Goal: Obtain resource: Obtain resource

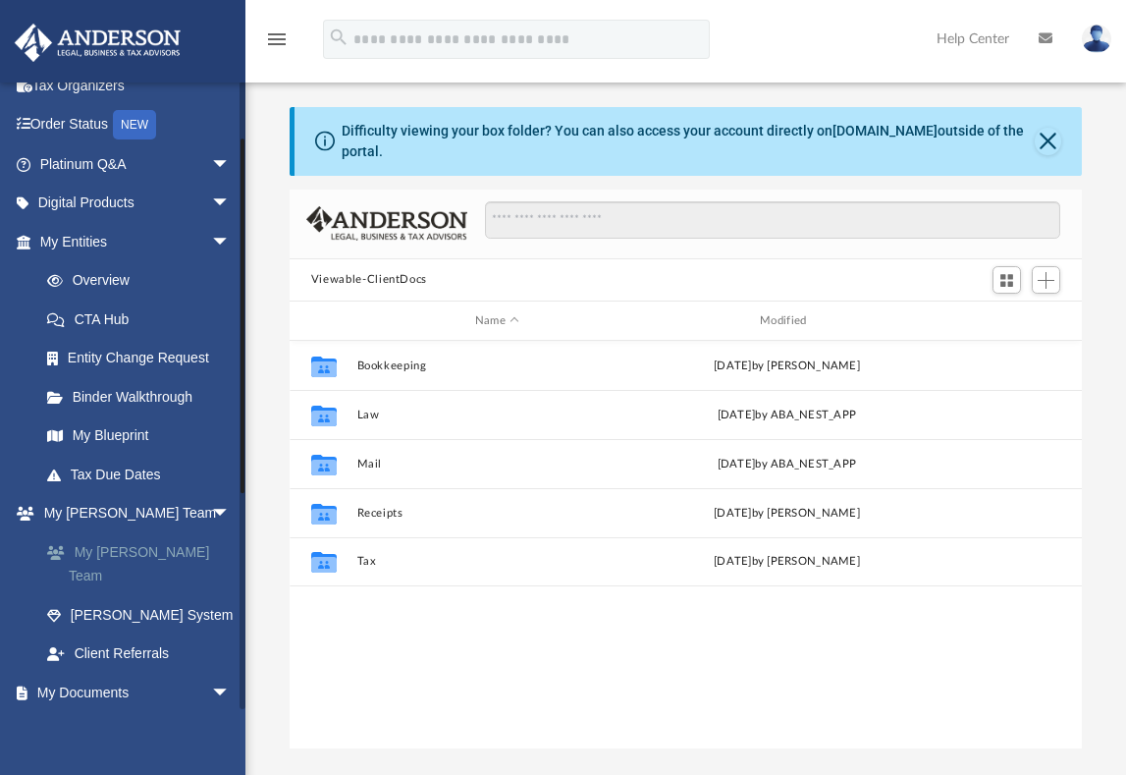
scroll to position [432, 778]
click at [174, 556] on link "My [PERSON_NAME] Team" at bounding box center [143, 563] width 233 height 63
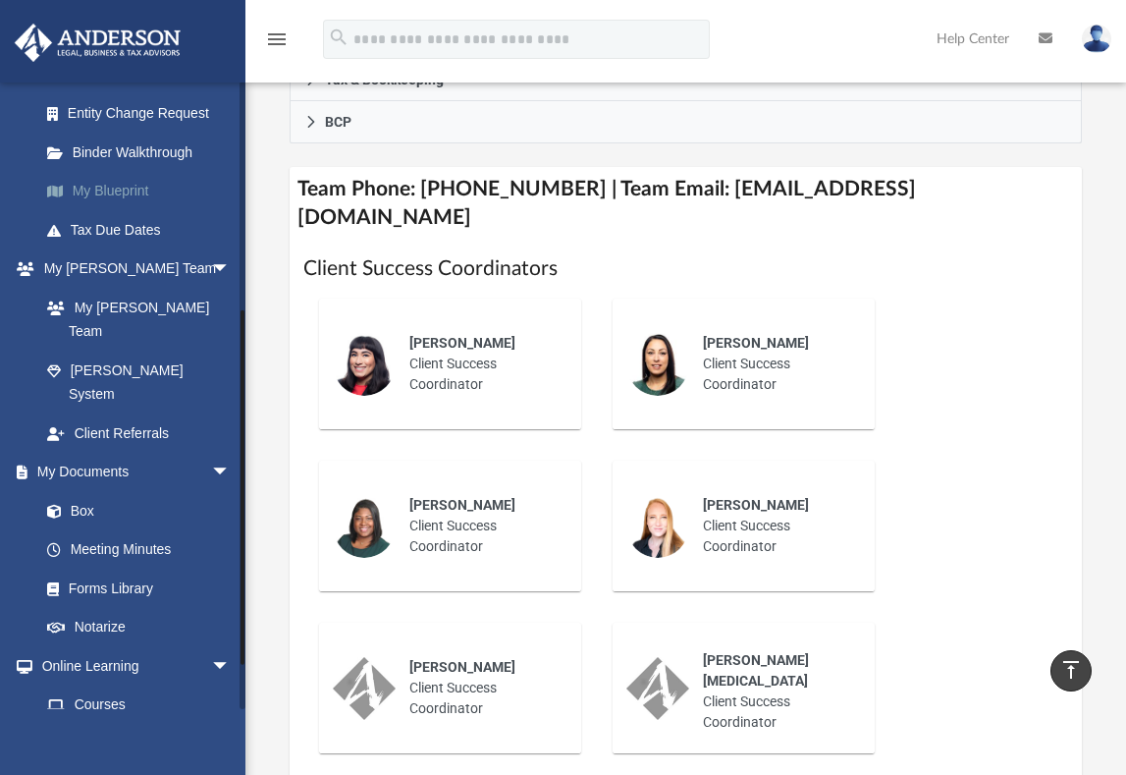
scroll to position [393, 0]
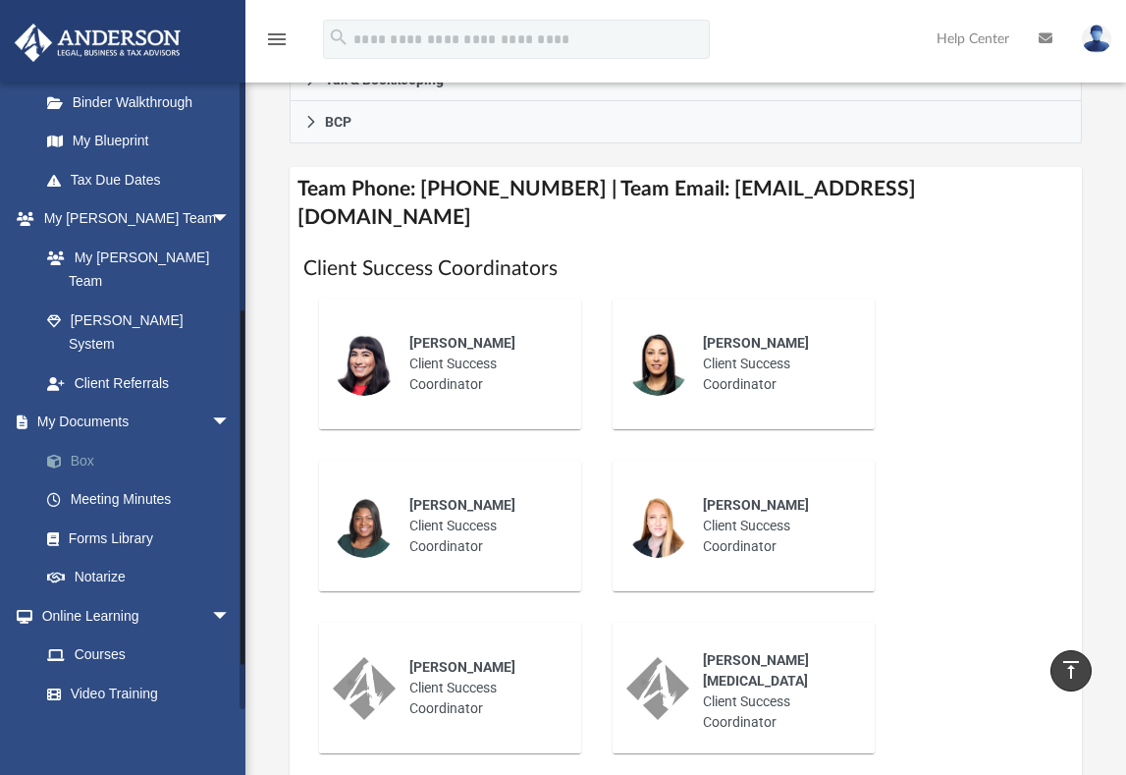
click at [74, 441] on link "Box" at bounding box center [143, 460] width 233 height 39
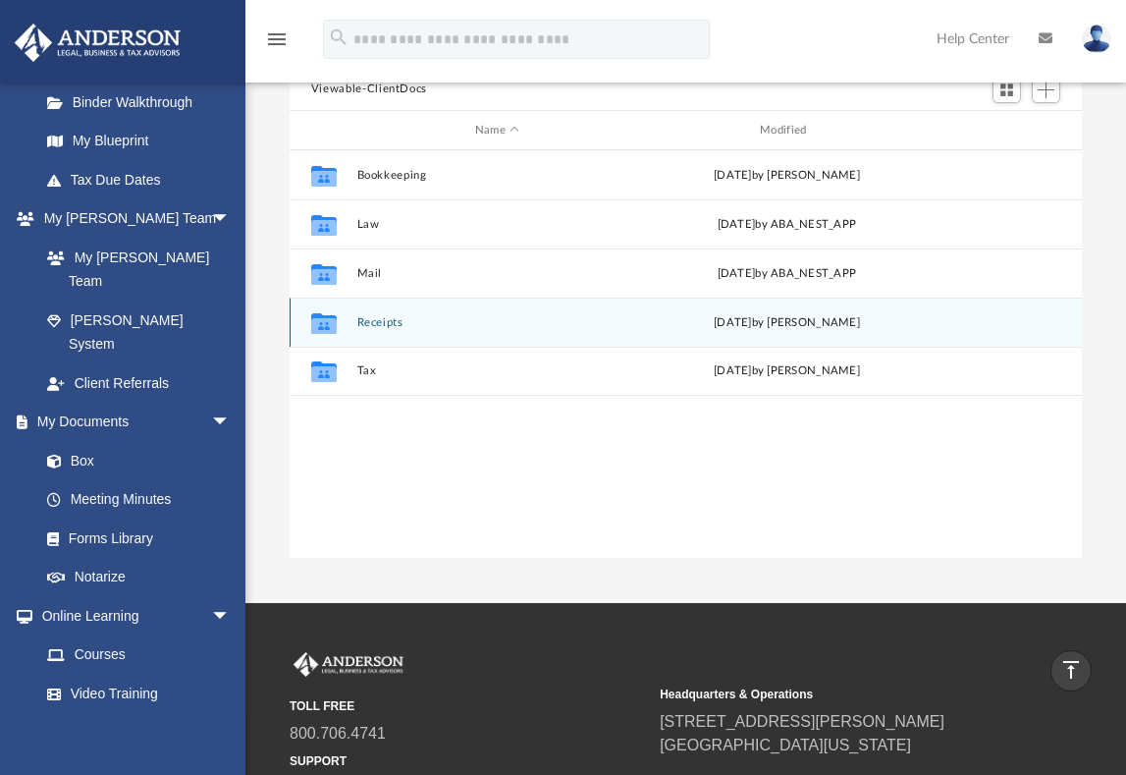
scroll to position [159, 0]
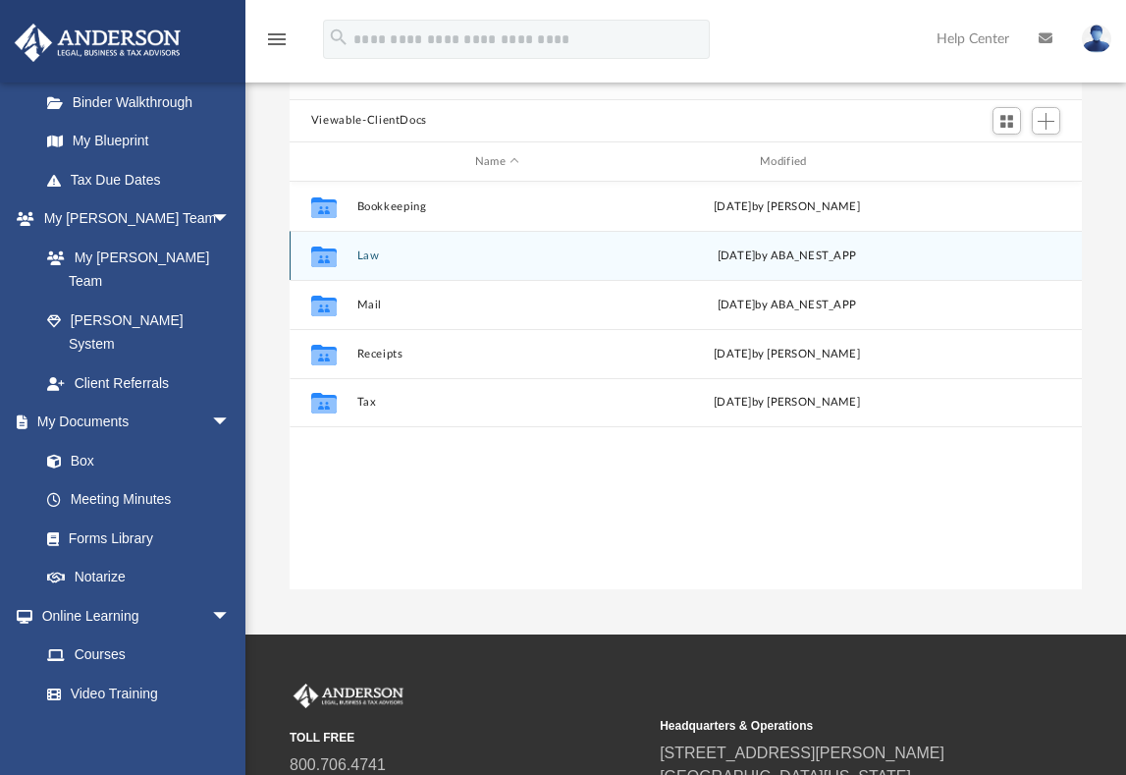
click at [367, 249] on button "Law" at bounding box center [496, 255] width 281 height 13
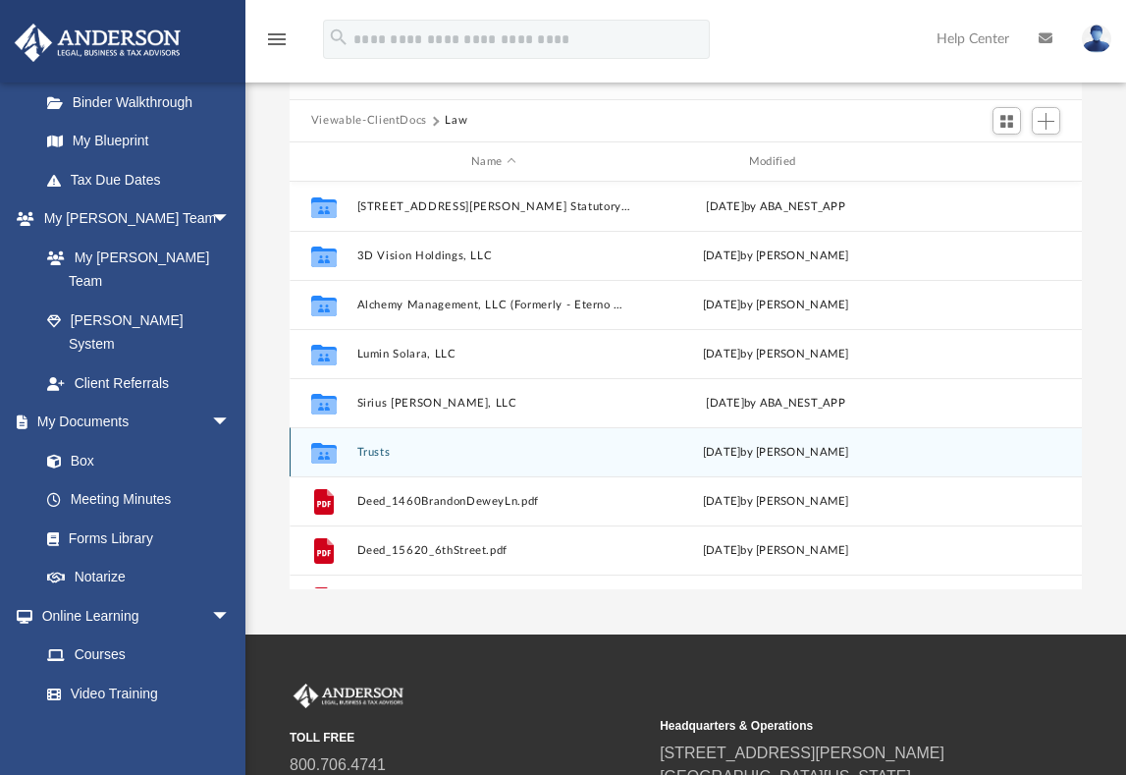
click at [378, 446] on button "Trusts" at bounding box center [493, 452] width 274 height 13
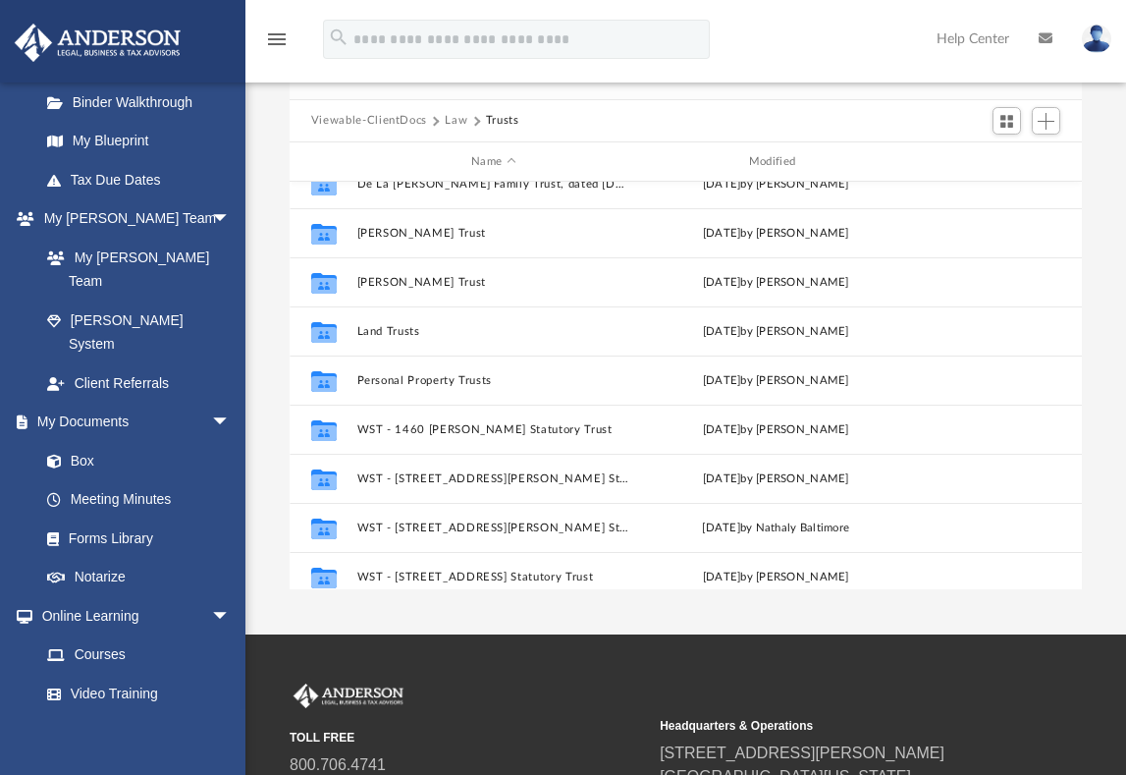
scroll to position [0, 0]
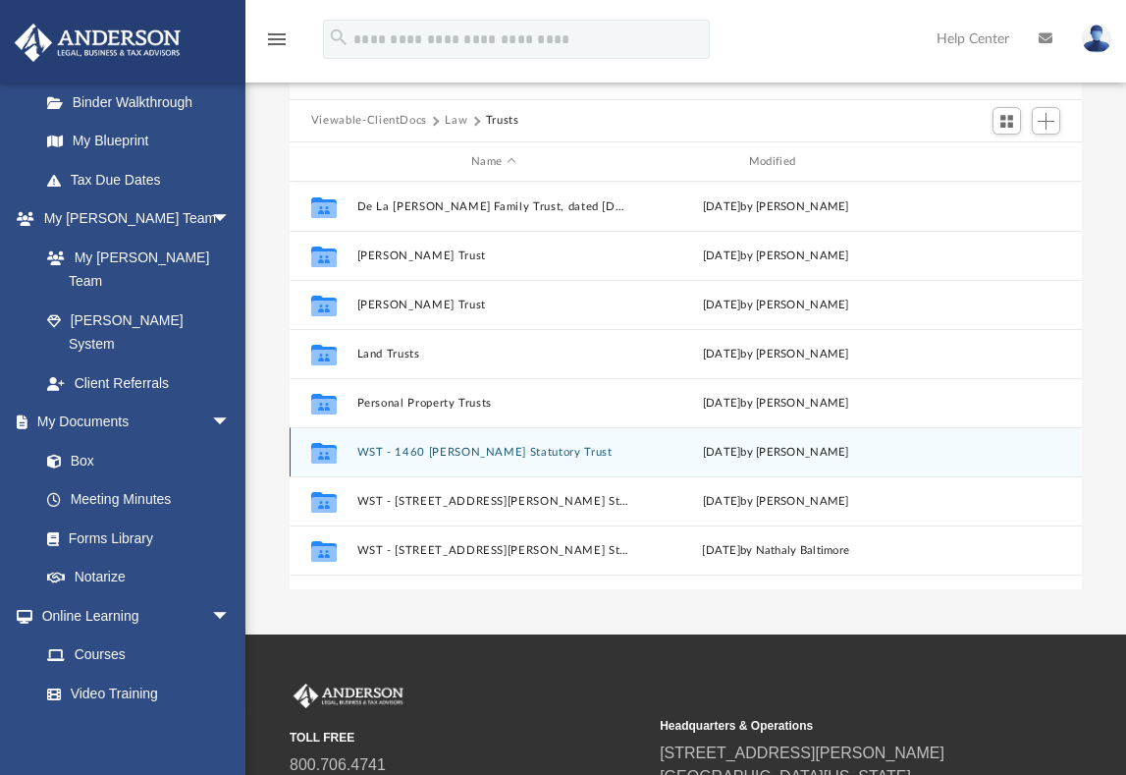
click at [525, 446] on button "WST - 1460 [PERSON_NAME] Statutory Trust" at bounding box center [493, 452] width 274 height 13
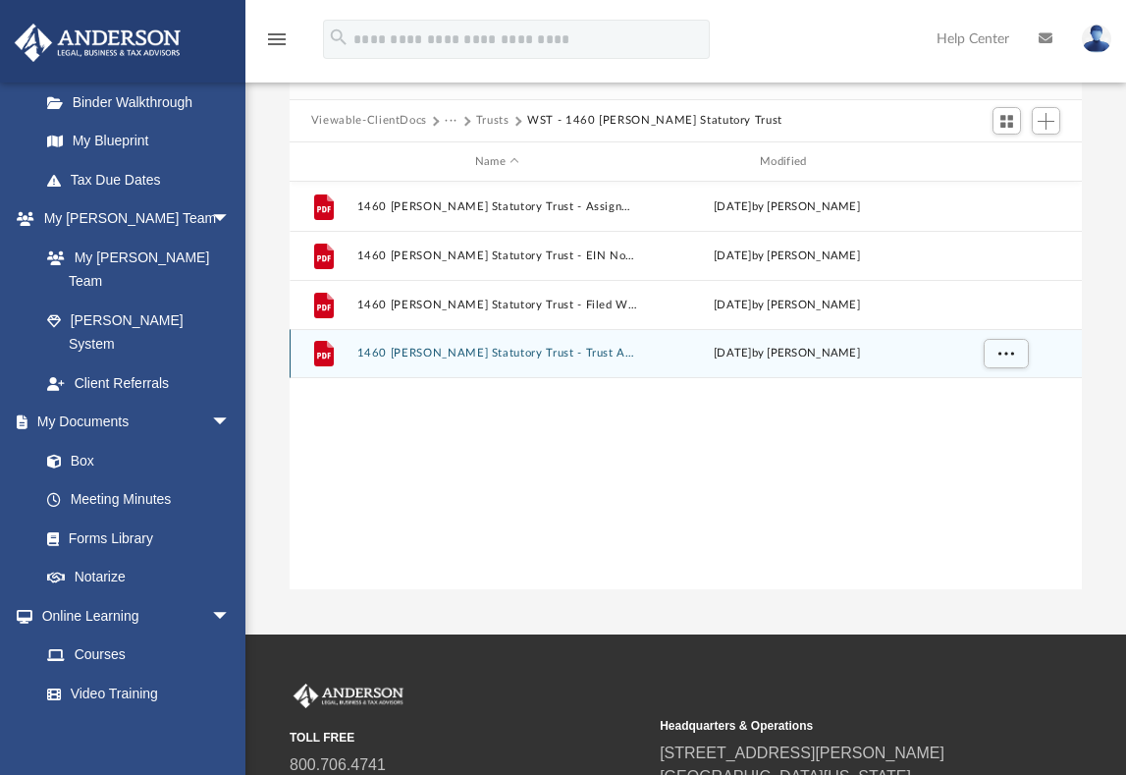
click at [354, 340] on div "File 1460 [PERSON_NAME] Statutory Trust - Trust Agreement.pdf [DATE] by [PERSON…" at bounding box center [686, 353] width 792 height 49
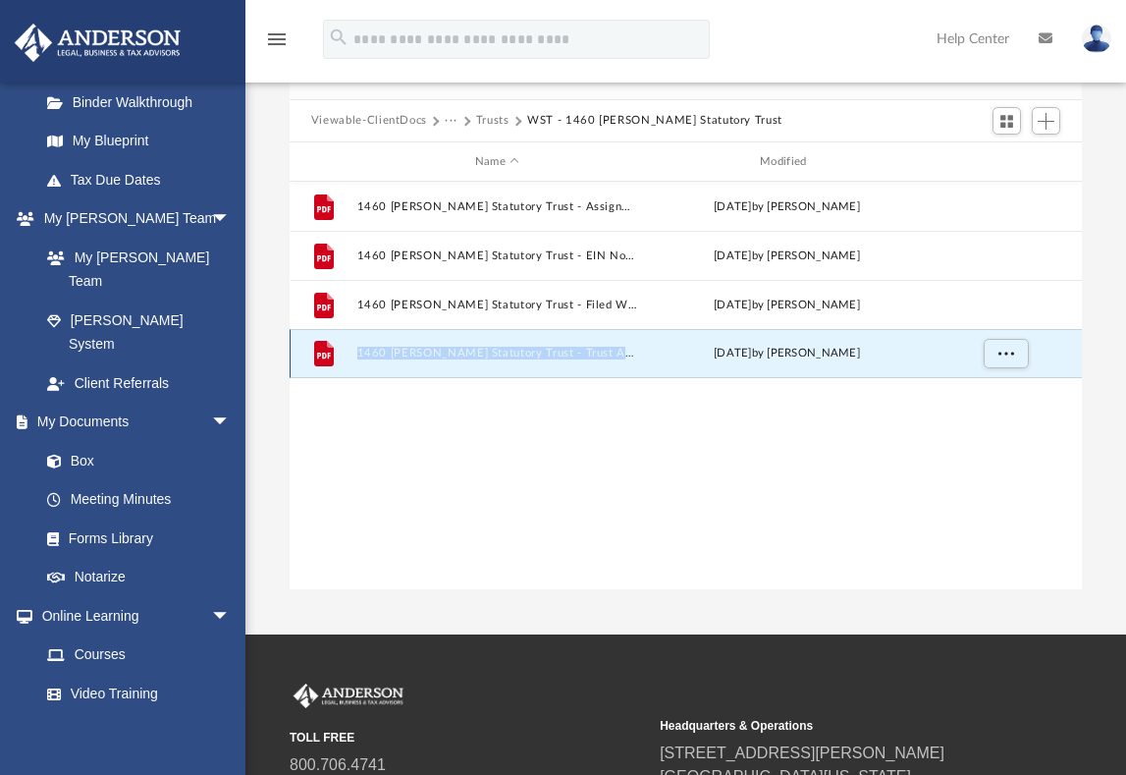
drag, startPoint x: 354, startPoint y: 340, endPoint x: 626, endPoint y: 347, distance: 272.0
click at [626, 347] on div "File 1460 [PERSON_NAME] Statutory Trust - Trust Agreement.pdf [DATE] by [PERSON…" at bounding box center [686, 353] width 792 height 49
copy button "1460 [PERSON_NAME] Statutory Trust - Trust Agreement"
click at [582, 347] on button "1460 [PERSON_NAME] Statutory Trust - Trust Agreement.pdf" at bounding box center [496, 353] width 281 height 13
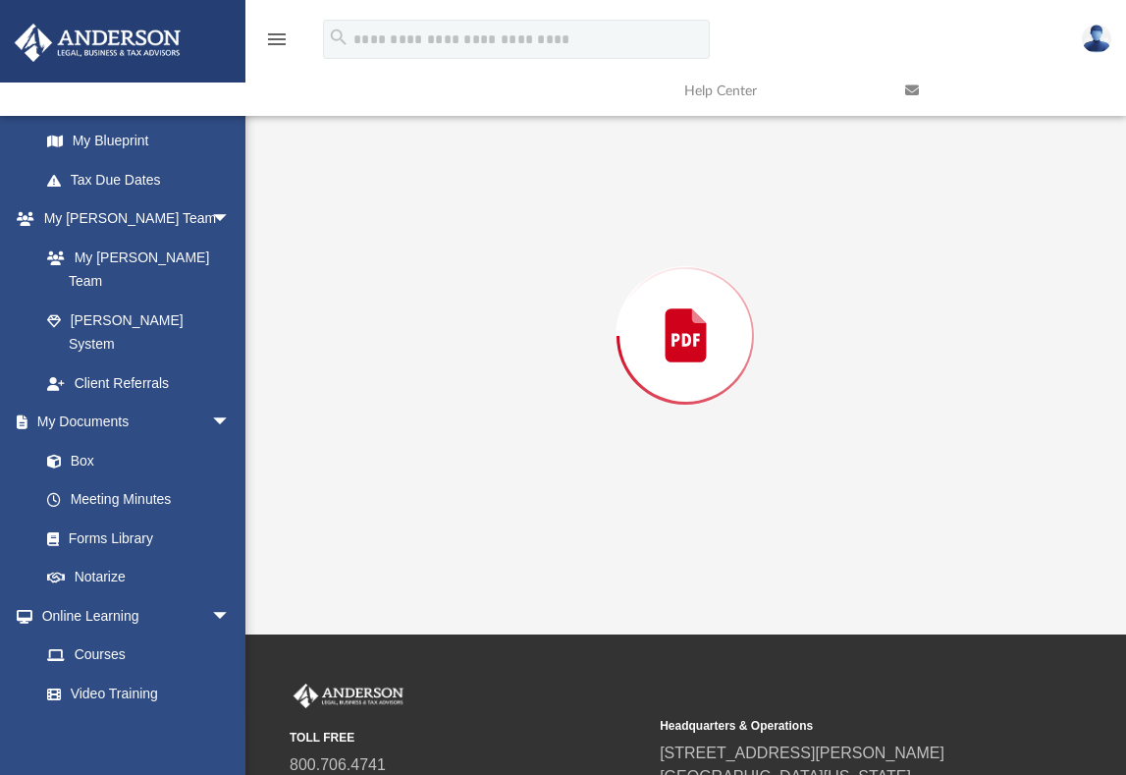
scroll to position [23634, 0]
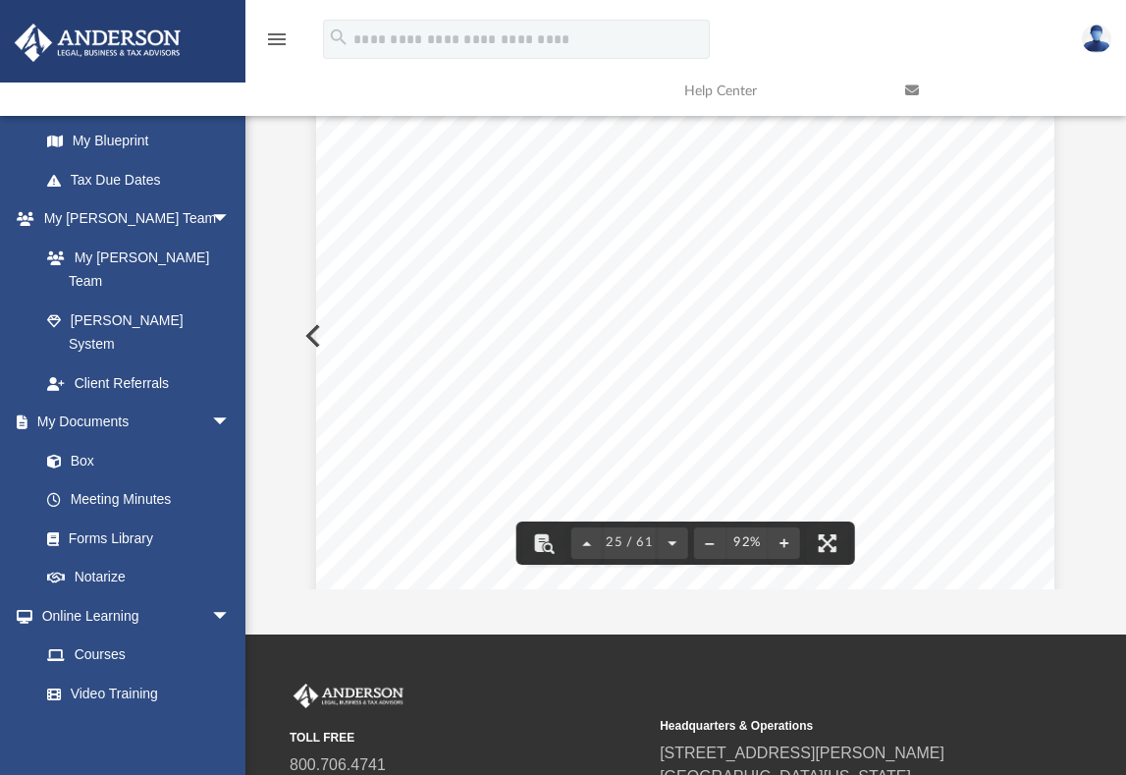
click at [989, 332] on div "Agreement of 1460 [PERSON_NAME] Statutory Trust Exhibit A Exhibit A List of Ben…" at bounding box center [685, 574] width 738 height 955
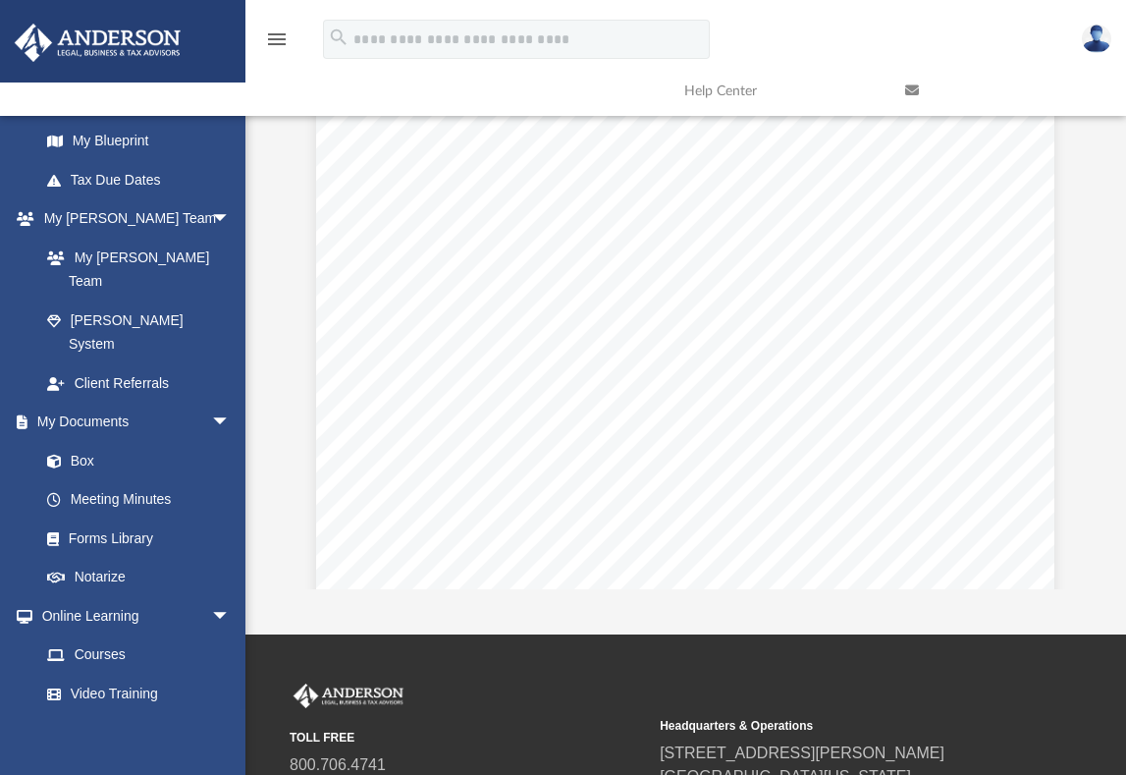
scroll to position [22947, 0]
click at [852, 359] on div "Agreement of 1460 [PERSON_NAME] Statutory Trust Page 21 of 21 BENEFICIAL OWNER …" at bounding box center [685, 276] width 738 height 955
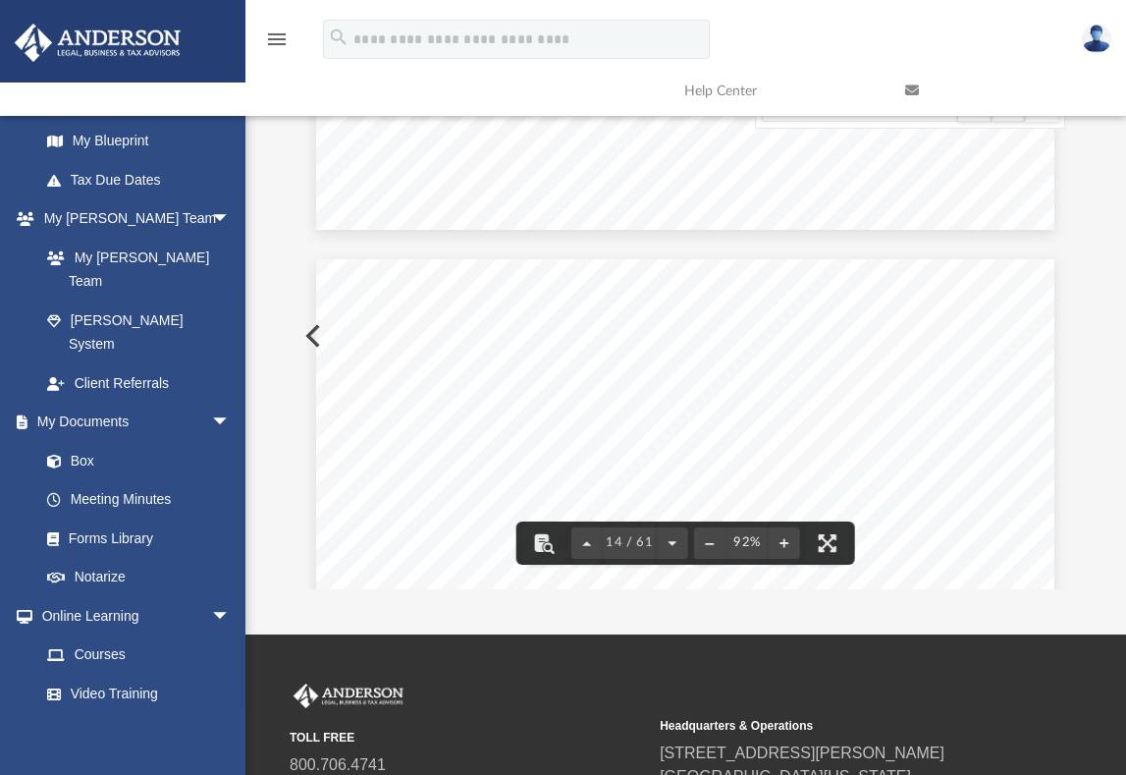
scroll to position [5194, 0]
click at [316, 324] on div "Agreement of 1460 [PERSON_NAME] Statutory Trust Page 3 of 21 (t) Trust Property…" at bounding box center [685, 303] width 738 height 955
click at [822, 528] on button "File preview" at bounding box center [822, 542] width 43 height 43
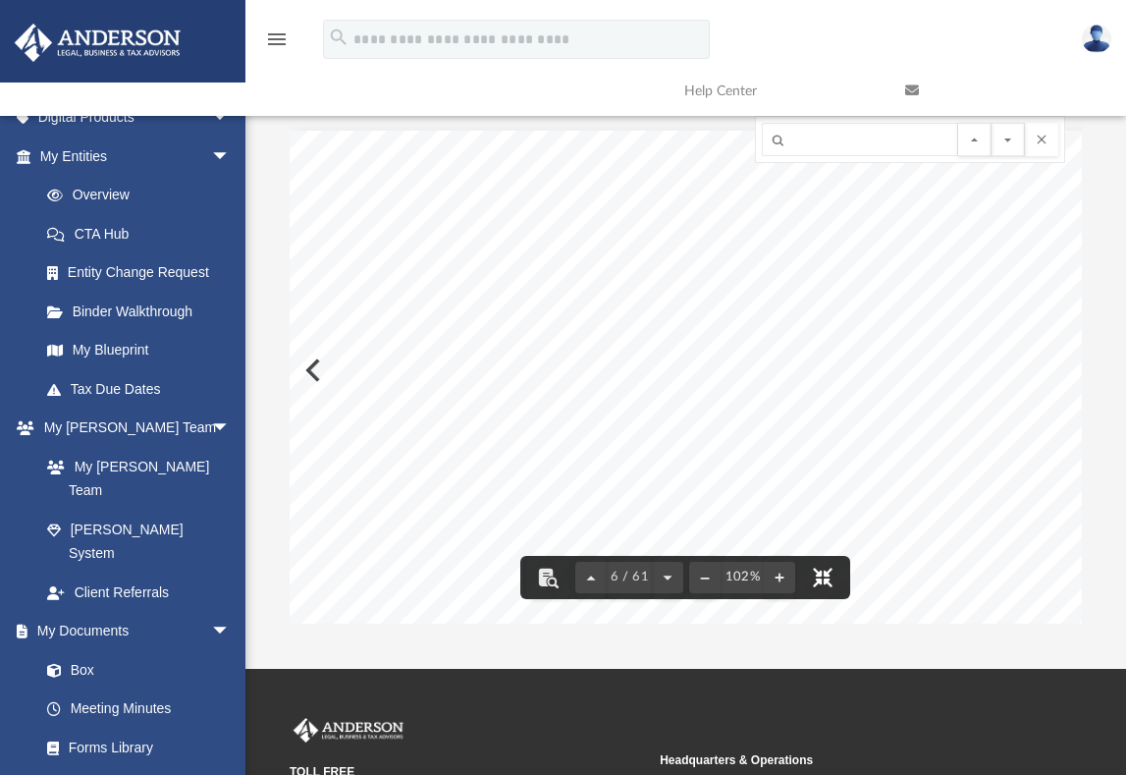
scroll to position [393, 0]
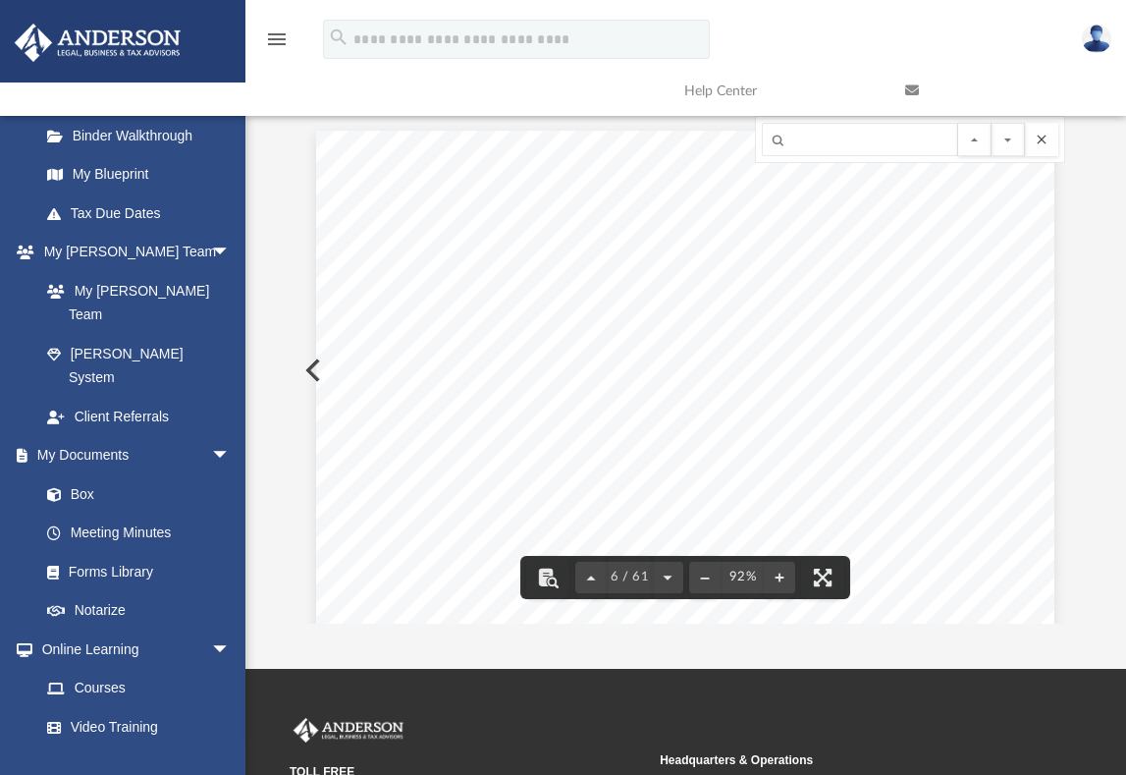
click at [1040, 131] on button "File preview" at bounding box center [1041, 139] width 33 height 33
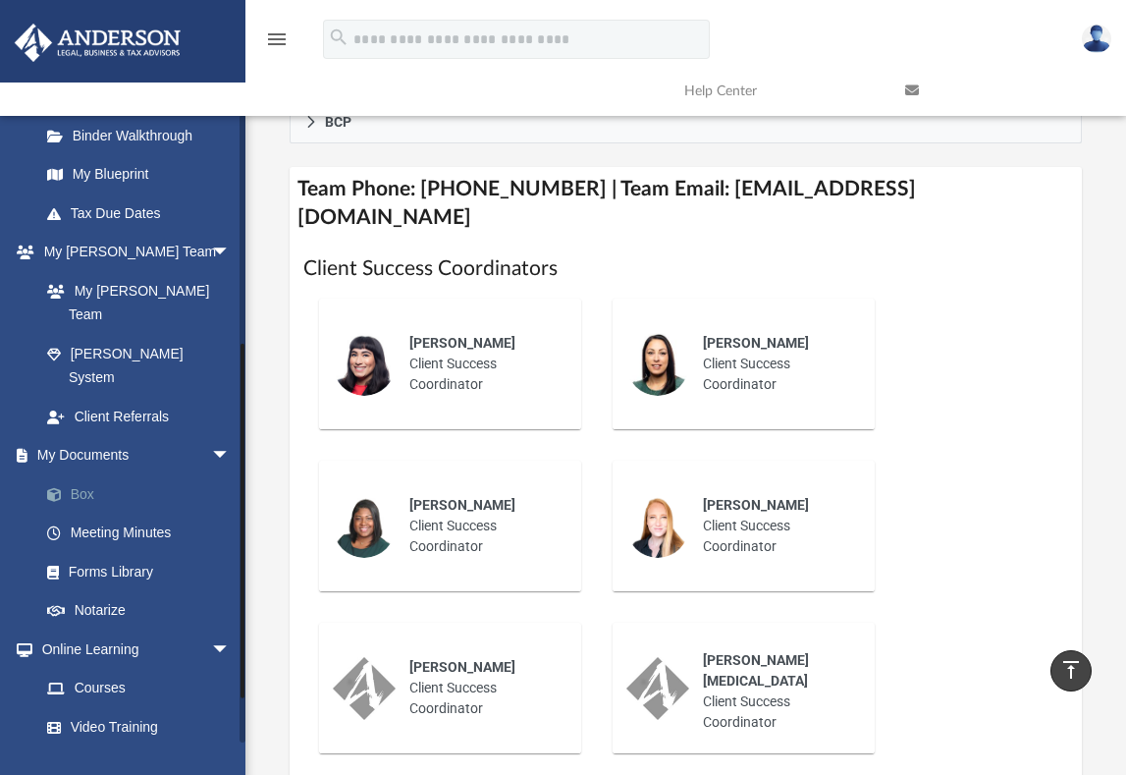
click at [88, 474] on link "Box" at bounding box center [143, 493] width 233 height 39
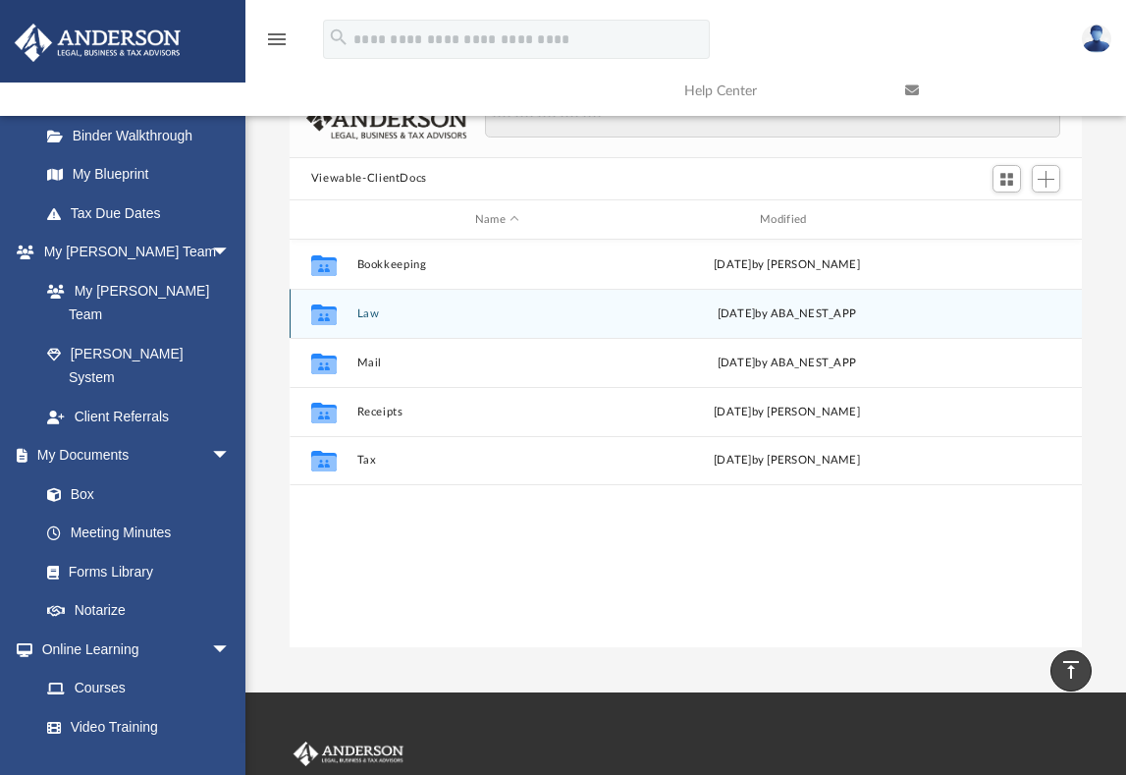
scroll to position [61, 0]
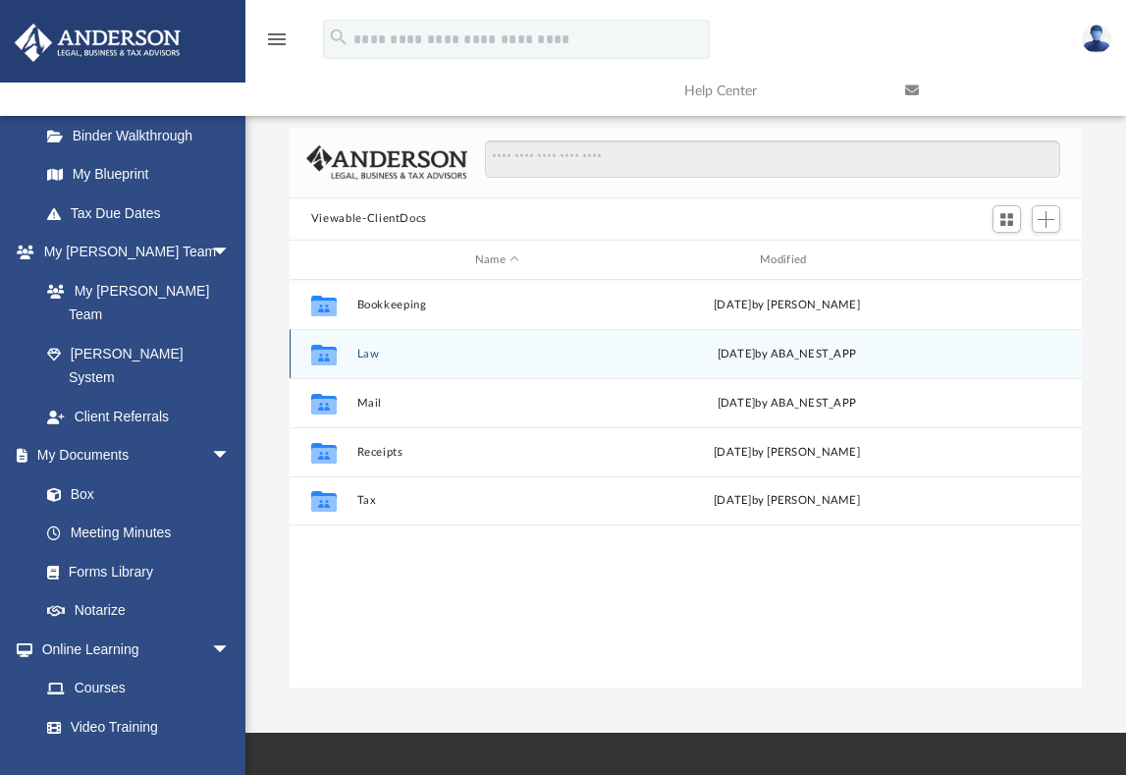
click at [370, 347] on button "Law" at bounding box center [496, 353] width 281 height 13
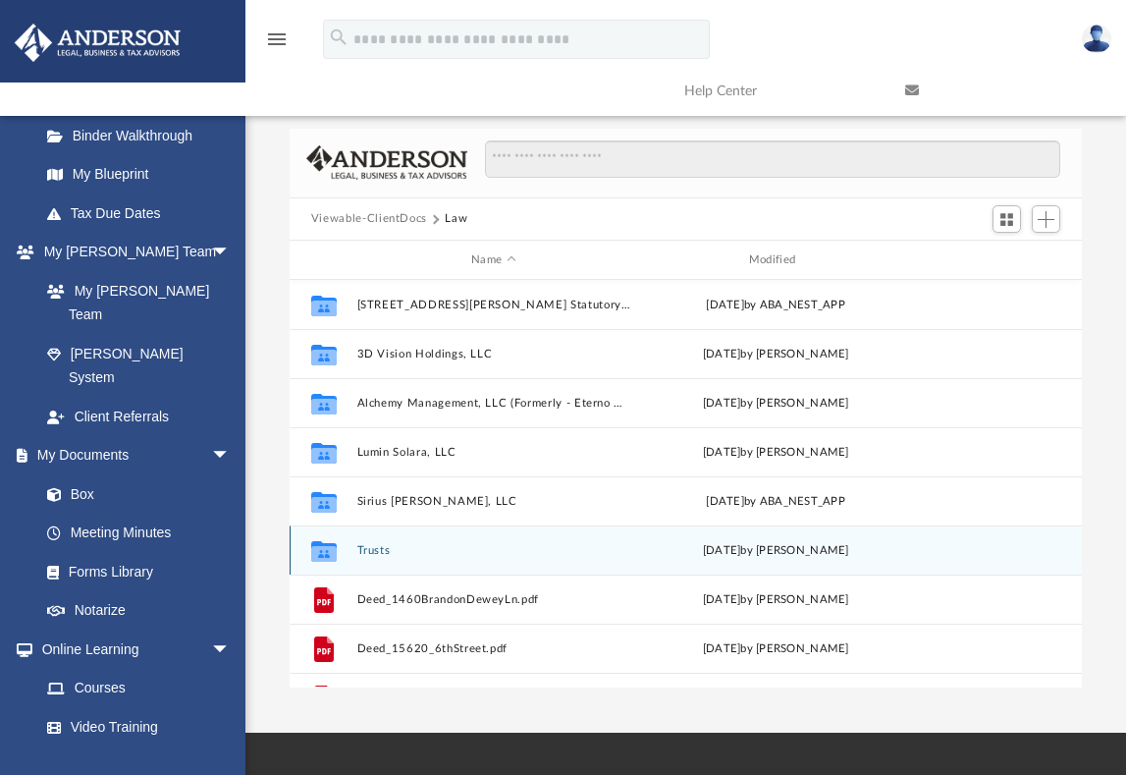
click at [372, 544] on button "Trusts" at bounding box center [493, 550] width 274 height 13
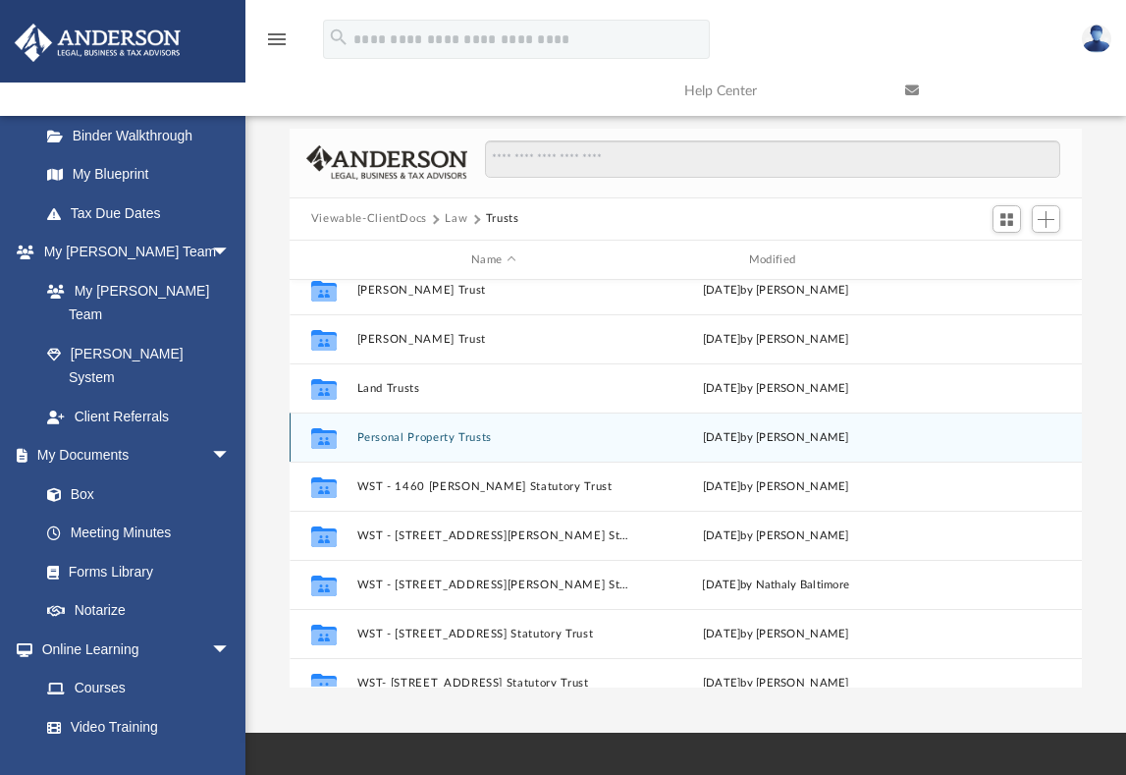
scroll to position [98, 0]
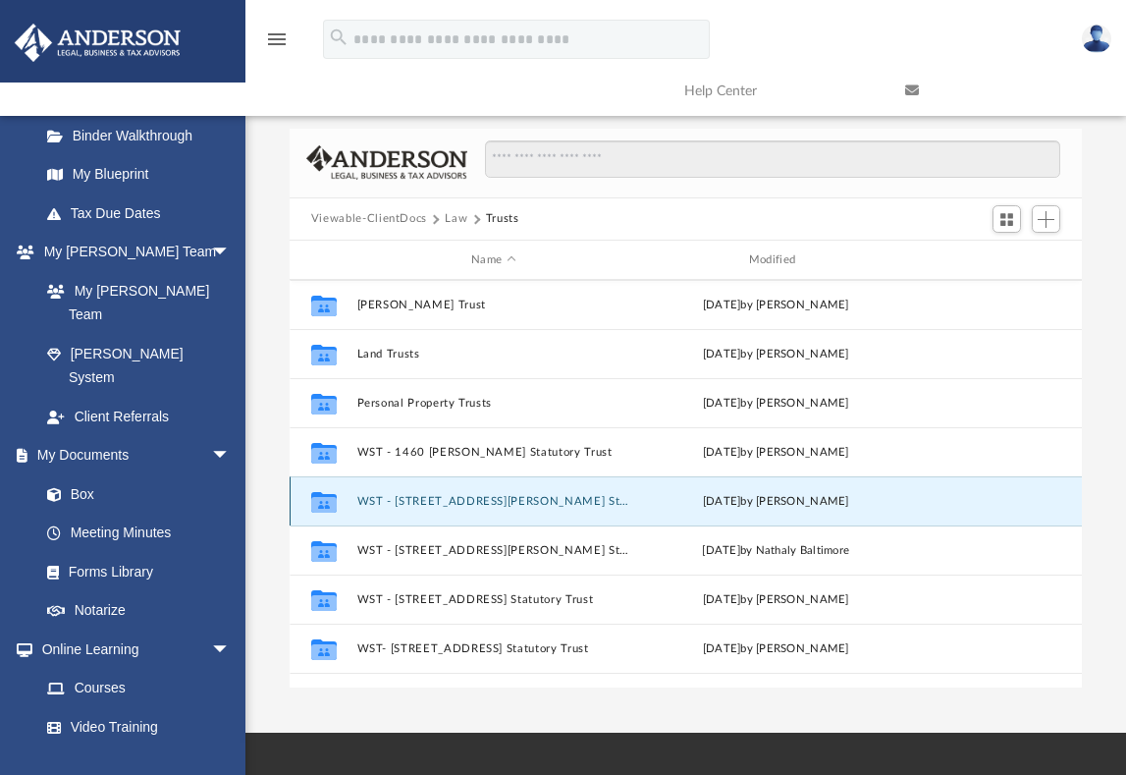
click at [491, 495] on button "WST - [STREET_ADDRESS][PERSON_NAME] Statutory Trust" at bounding box center [493, 501] width 274 height 13
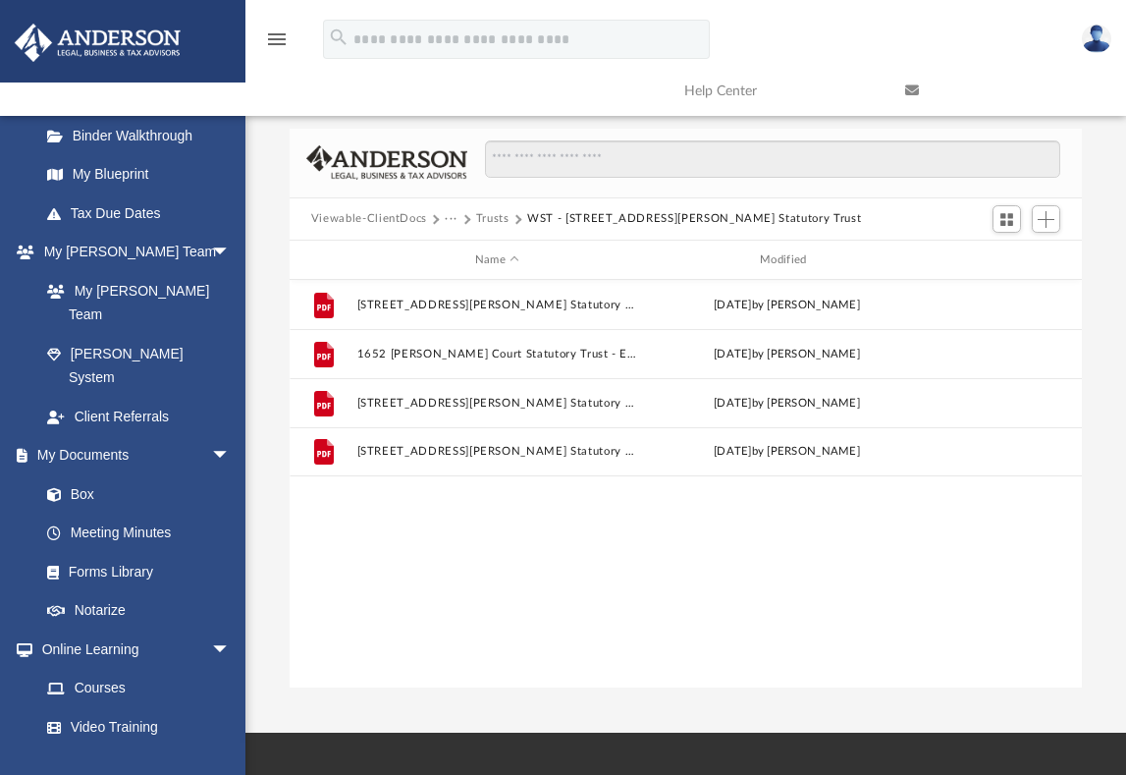
scroll to position [0, 0]
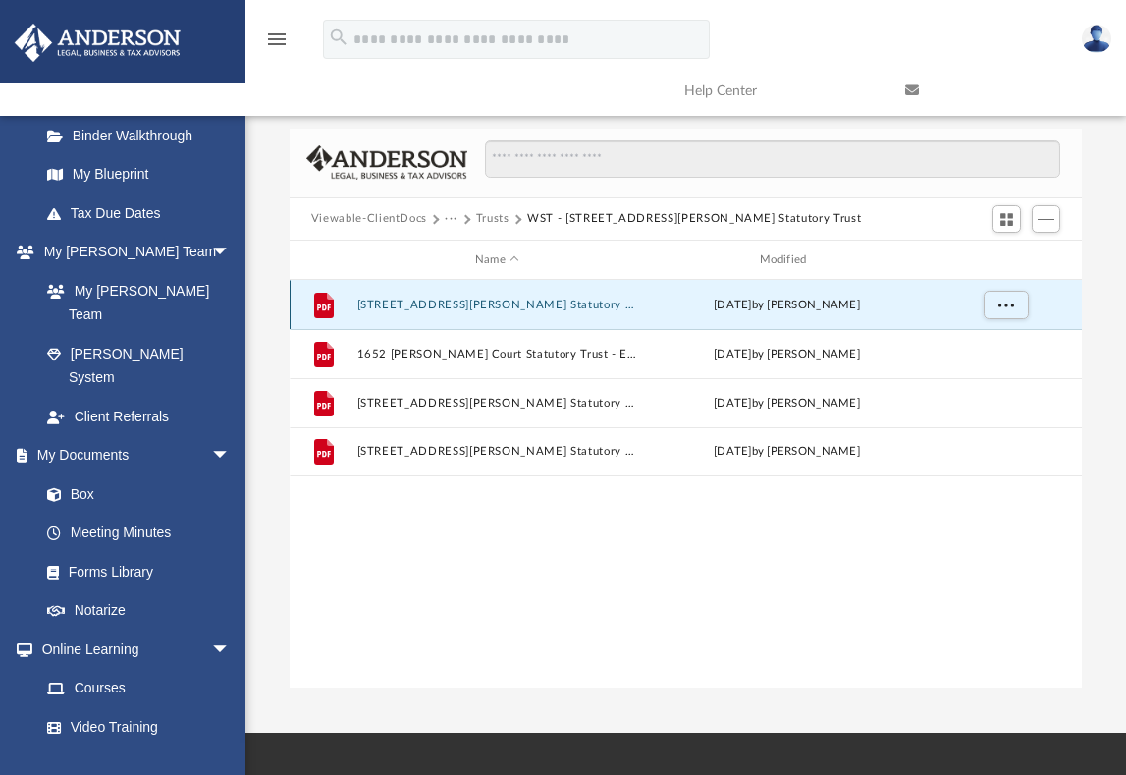
click at [526, 298] on button "[STREET_ADDRESS][PERSON_NAME] Statutory Trust - Assignment of Interest.pdf" at bounding box center [496, 304] width 281 height 13
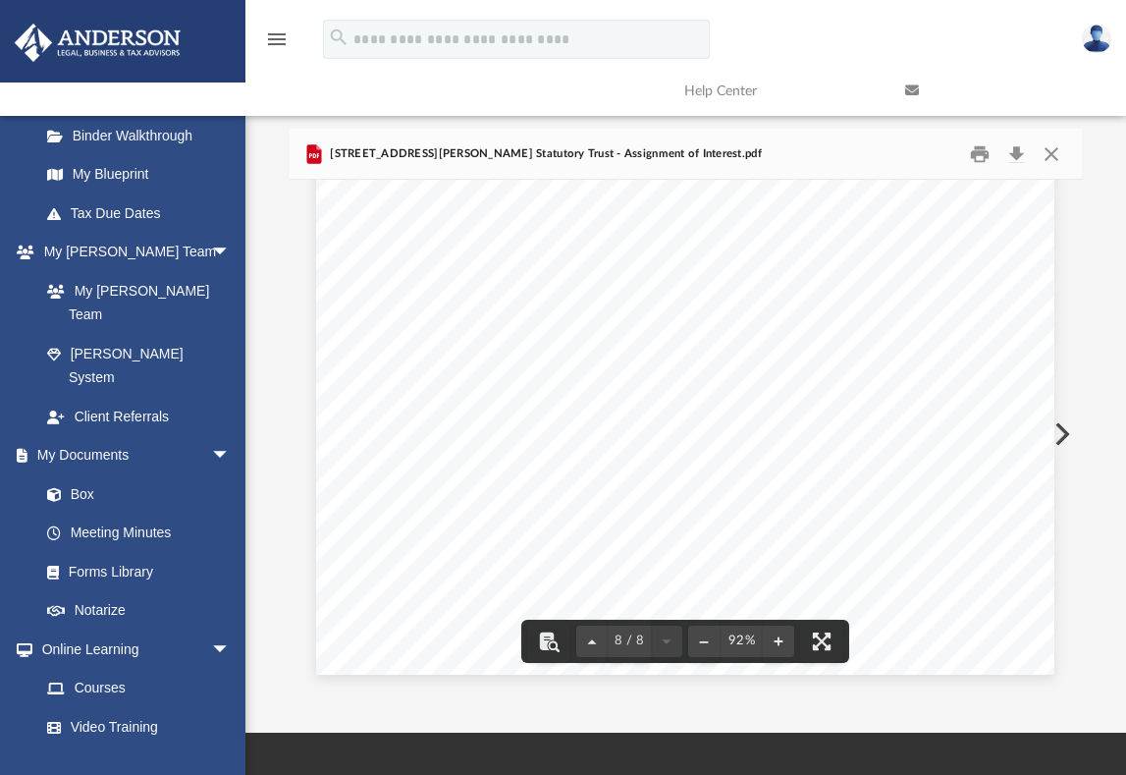
scroll to position [7371, 0]
click at [1055, 143] on button "Close" at bounding box center [1051, 153] width 35 height 30
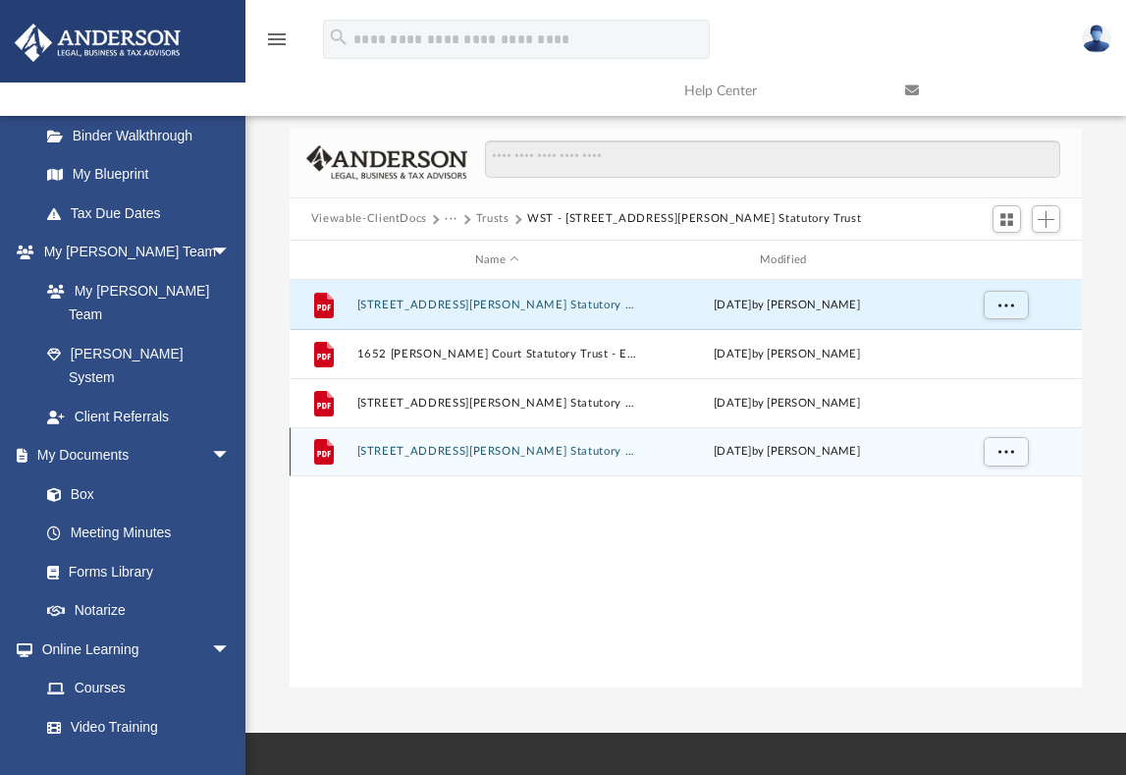
click at [582, 446] on button "[STREET_ADDRESS][PERSON_NAME] Statutory Trust - Trust Agreement.pdf" at bounding box center [496, 452] width 281 height 13
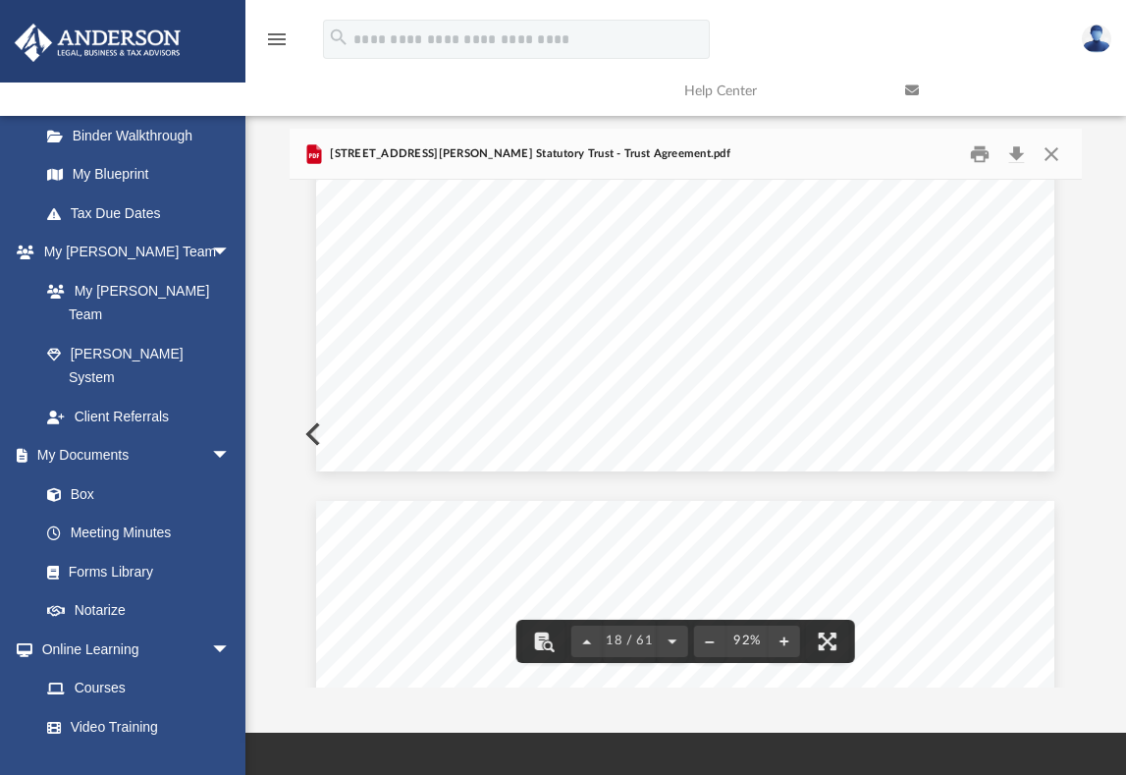
scroll to position [16816, 0]
drag, startPoint x: 1057, startPoint y: 352, endPoint x: 1076, endPoint y: 450, distance: 99.0
click at [1076, 450] on div "Agreement of [STREET_ADDRESS][PERSON_NAME] Statutory Trust Page 3 of 21 (t) Tru…" at bounding box center [686, 433] width 792 height 507
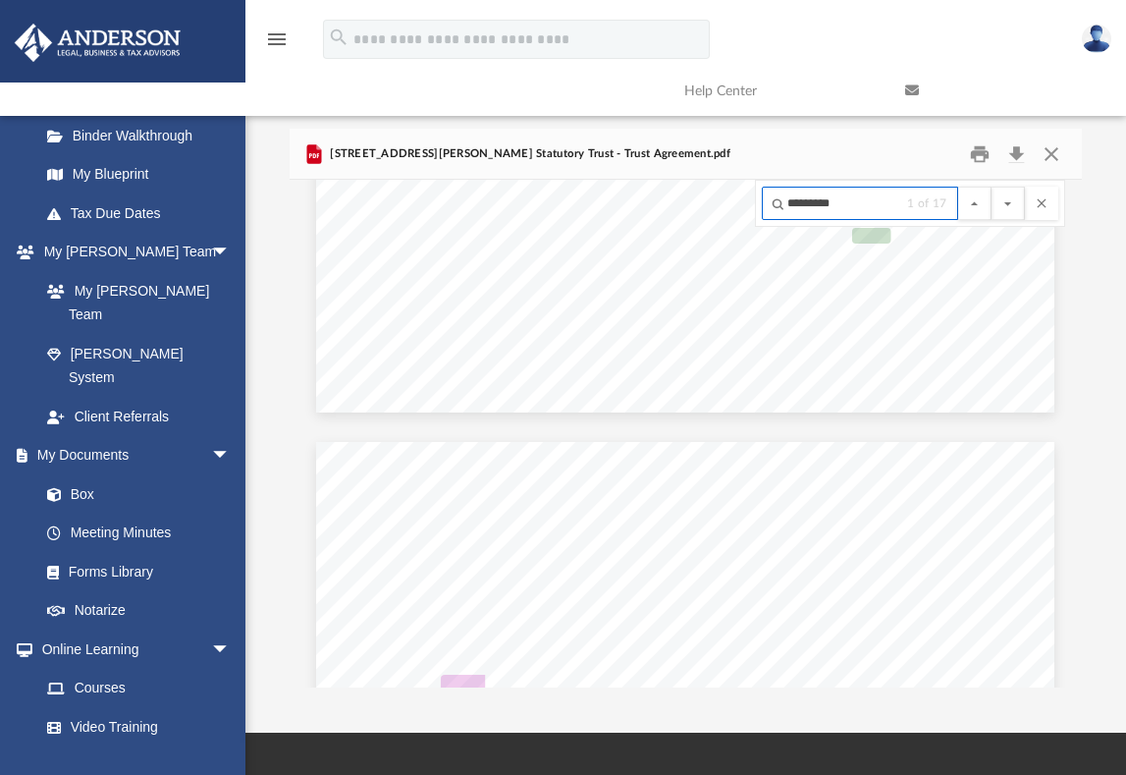
scroll to position [4157, 0]
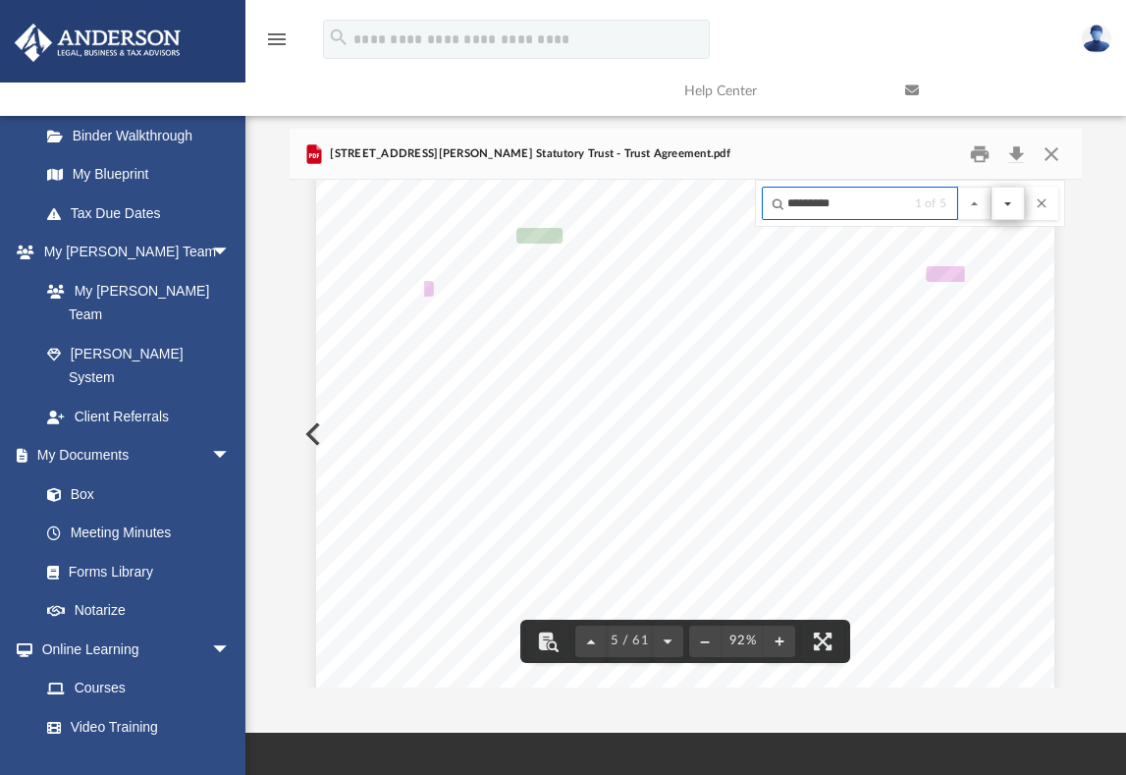
type input "*********"
click at [1007, 189] on button "File preview" at bounding box center [1007, 203] width 33 height 33
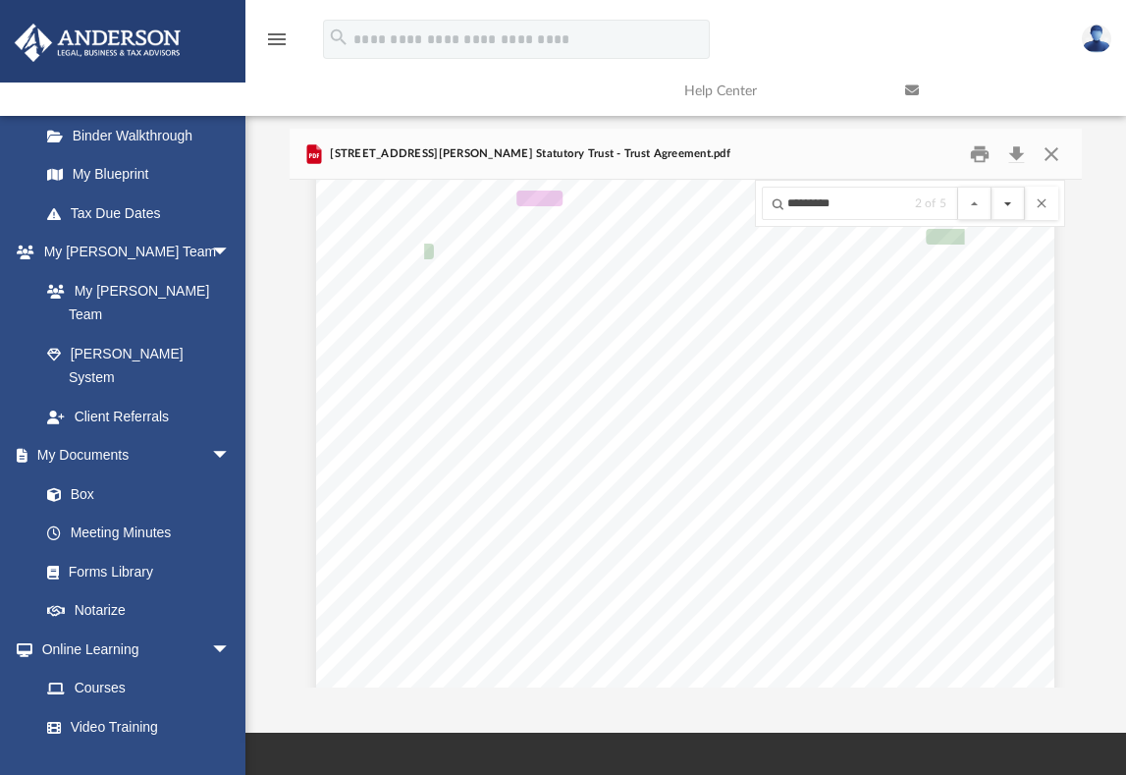
click at [1007, 189] on button "File preview" at bounding box center [1007, 203] width 33 height 33
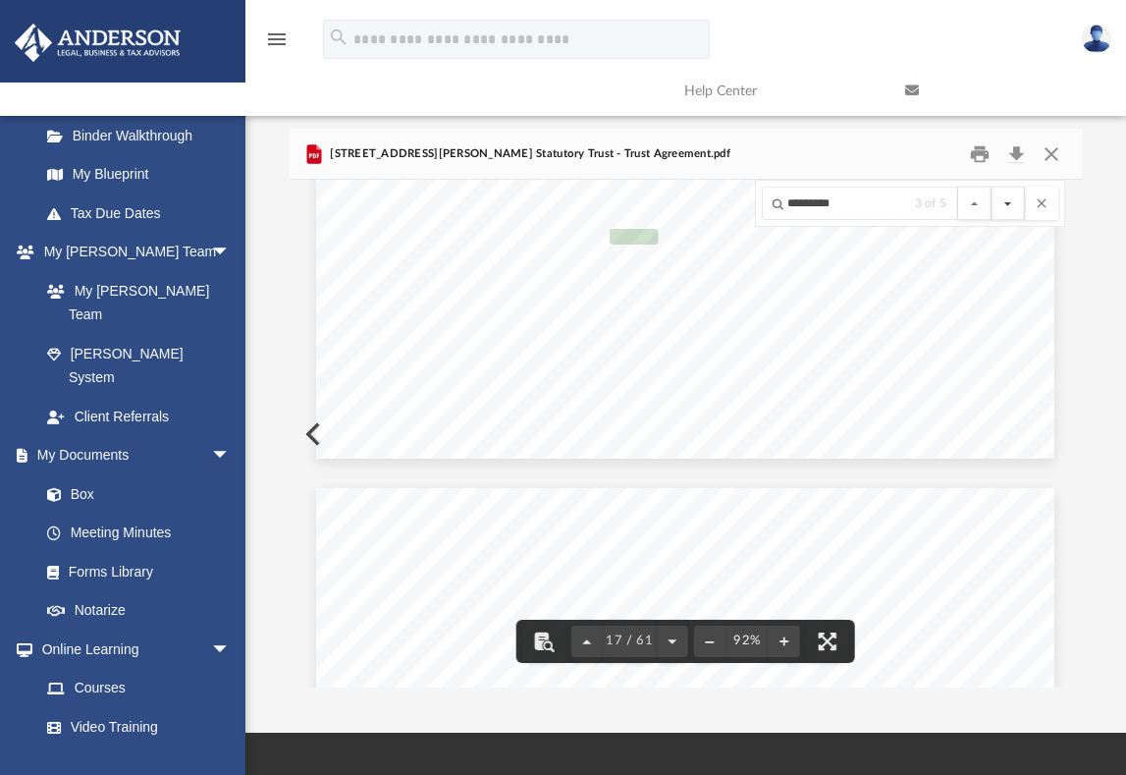
click at [1007, 189] on button "File preview" at bounding box center [1007, 203] width 33 height 33
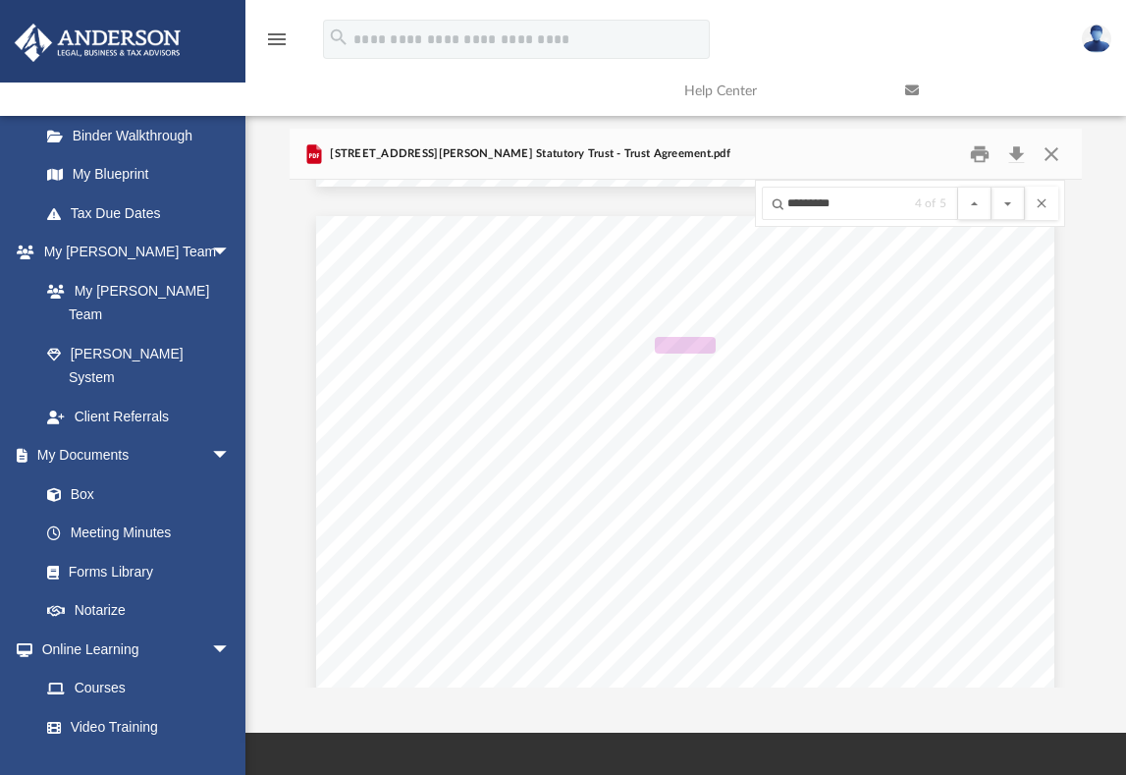
scroll to position [23614, 0]
drag, startPoint x: 331, startPoint y: 138, endPoint x: 622, endPoint y: 140, distance: 291.6
click at [622, 145] on span "[STREET_ADDRESS][PERSON_NAME] Statutory Trust - Trust Agreement.pdf" at bounding box center [528, 154] width 404 height 18
copy span "[STREET_ADDRESS][PERSON_NAME] Statutory Trust - Trust Agreement"
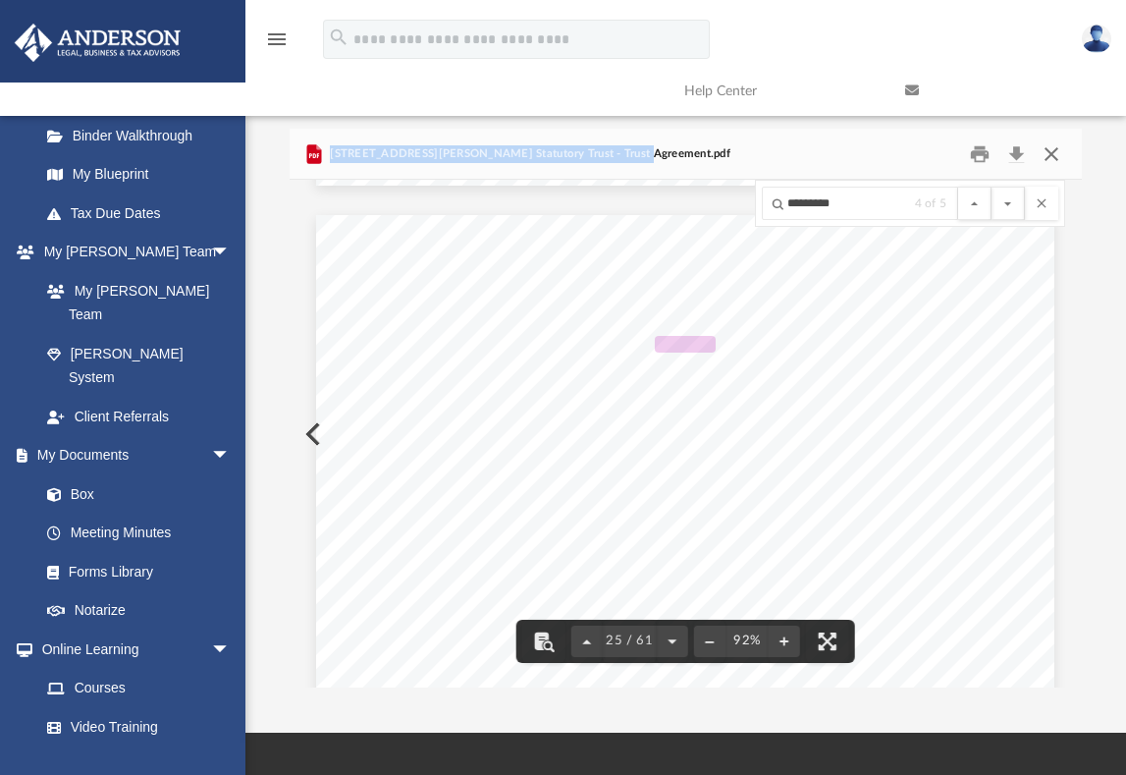
click at [1049, 138] on button "Close" at bounding box center [1051, 153] width 35 height 30
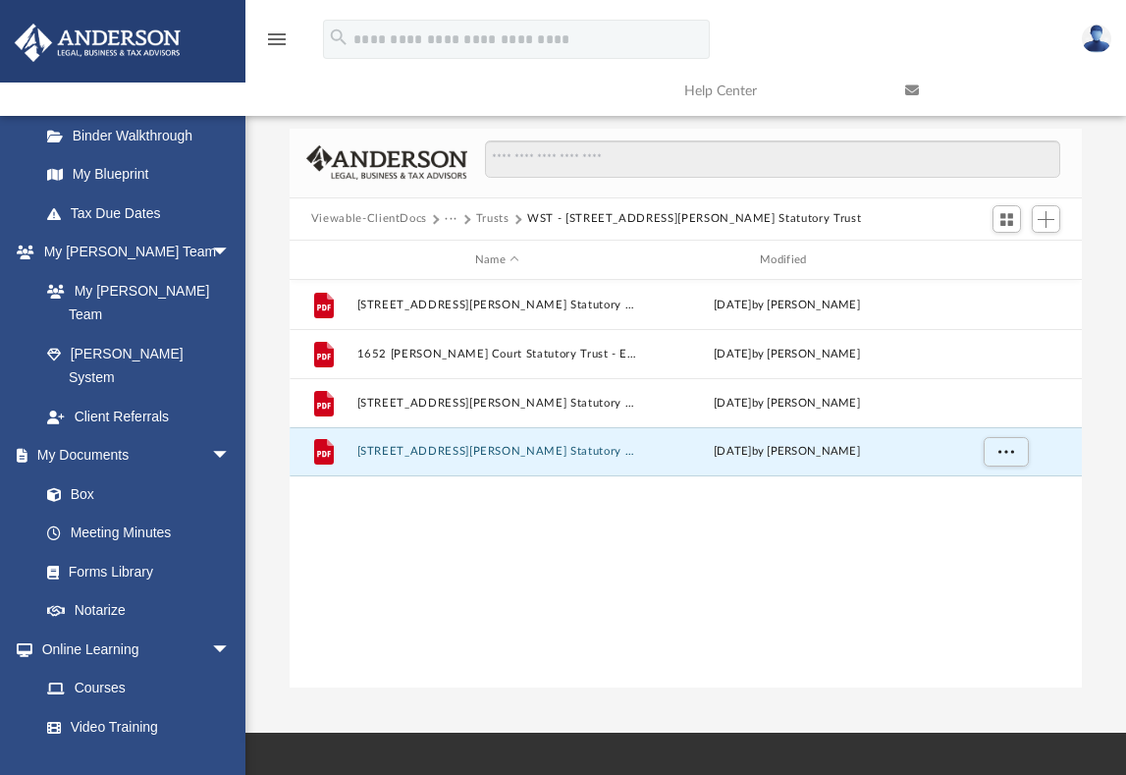
click at [499, 210] on button "Trusts" at bounding box center [492, 219] width 33 height 18
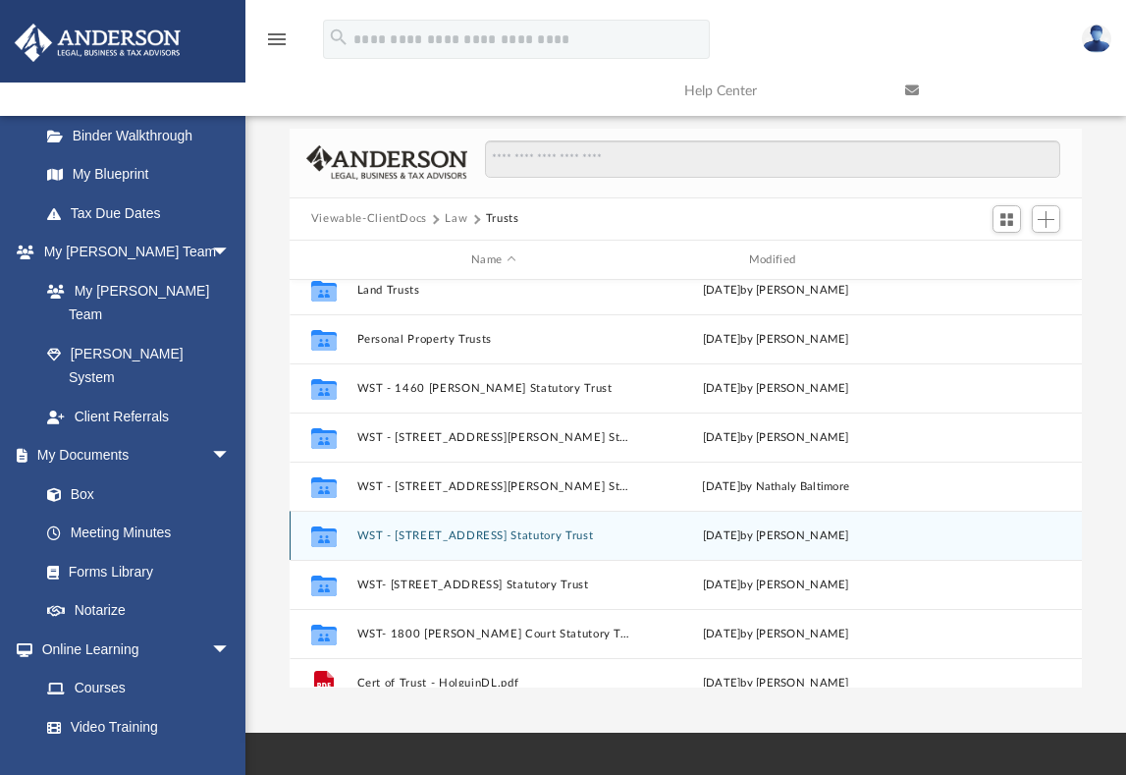
scroll to position [196, 0]
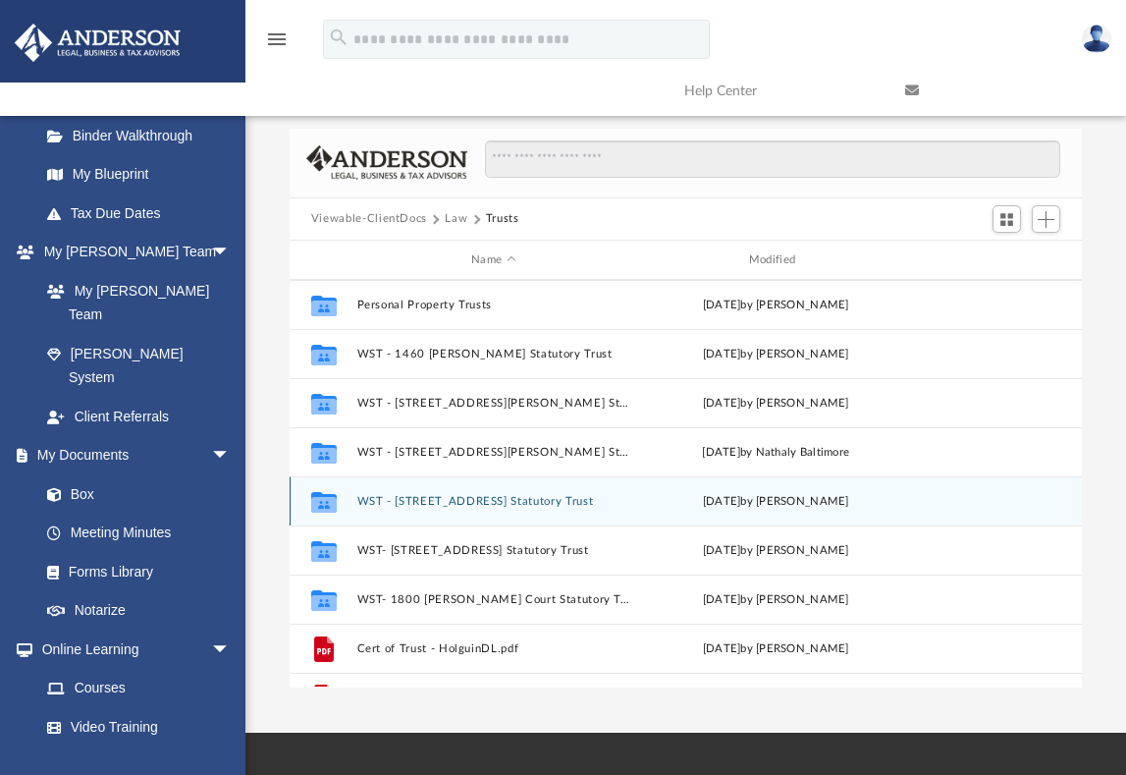
click at [480, 495] on button "WST - [STREET_ADDRESS] Statutory Trust" at bounding box center [493, 501] width 274 height 13
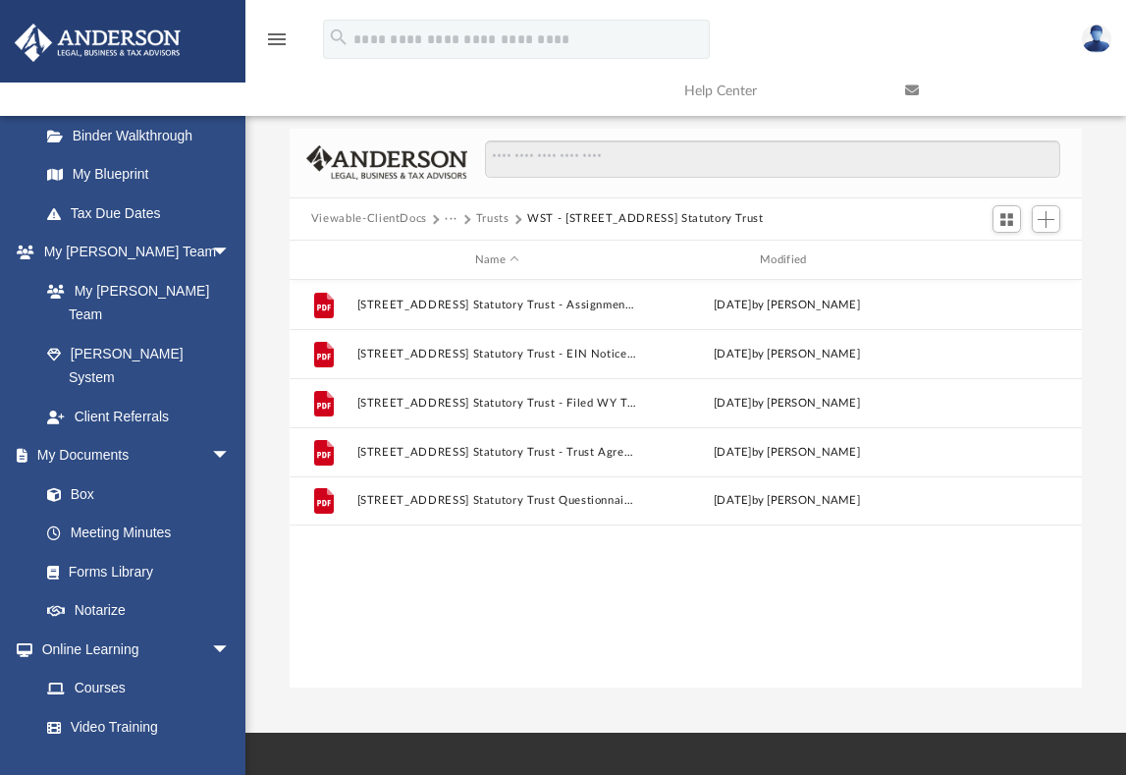
scroll to position [0, 0]
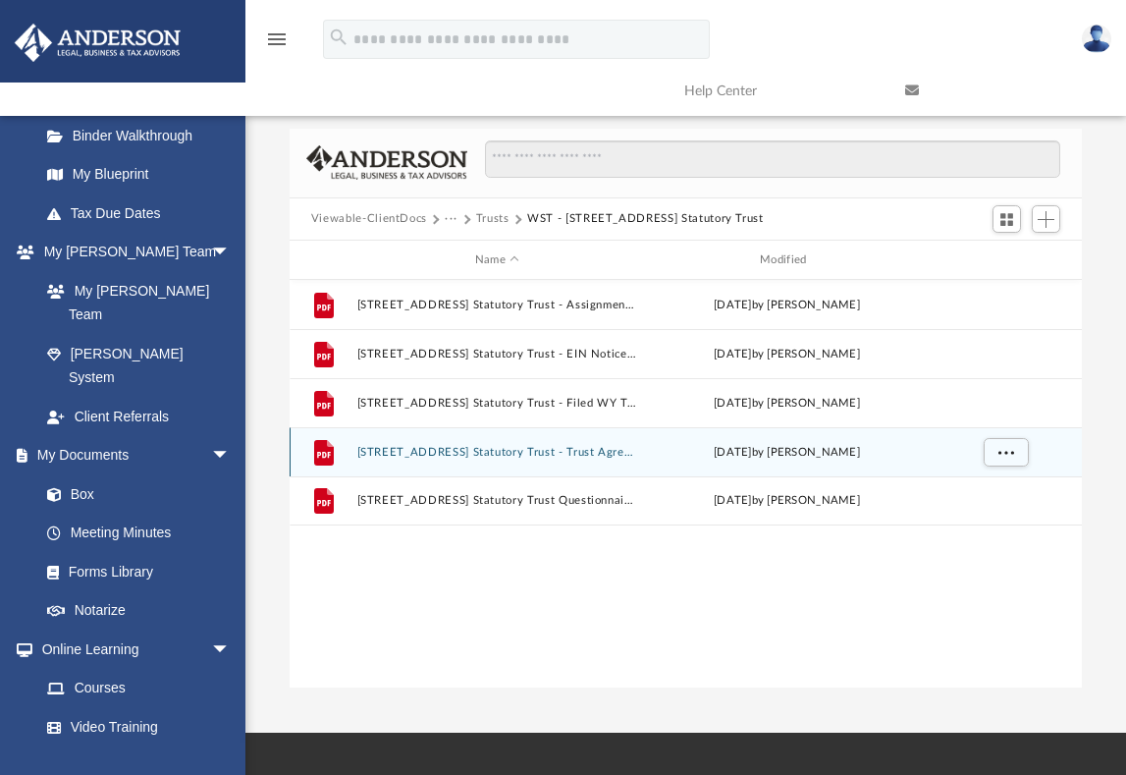
click at [488, 446] on button "[STREET_ADDRESS] Statutory Trust - Trust Agreement.pdf" at bounding box center [496, 452] width 281 height 13
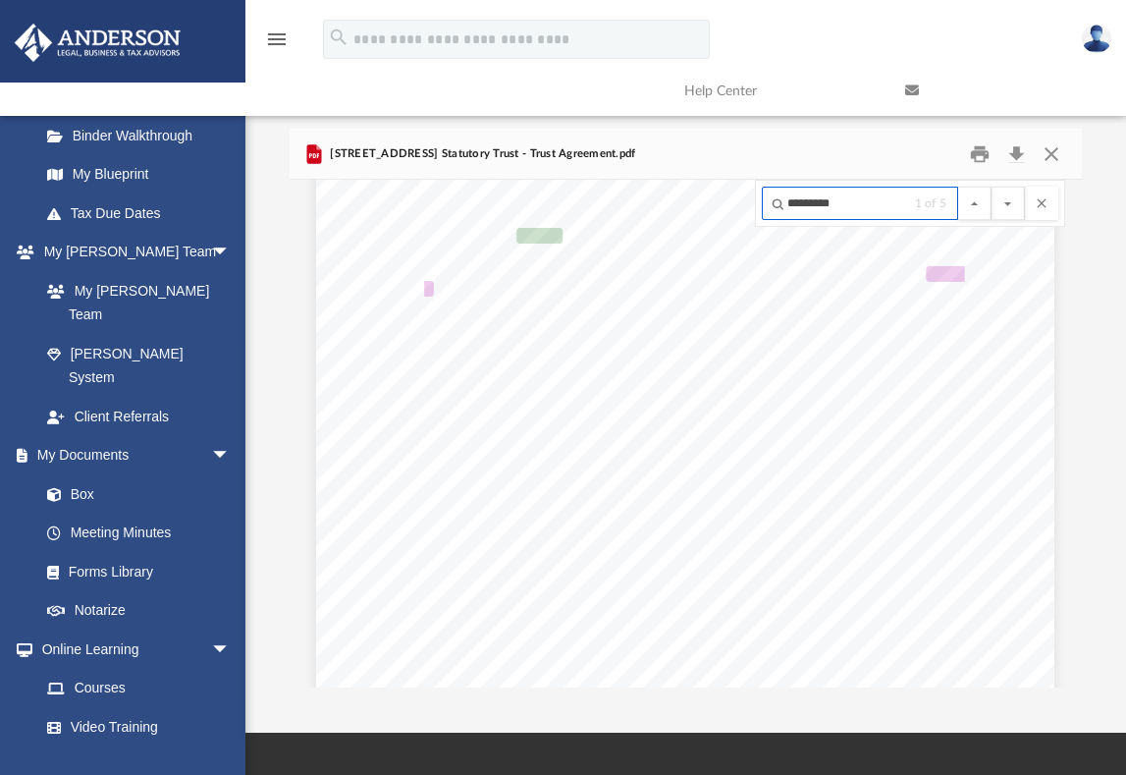
type input "*********"
click at [991, 187] on button "File preview" at bounding box center [1007, 203] width 33 height 33
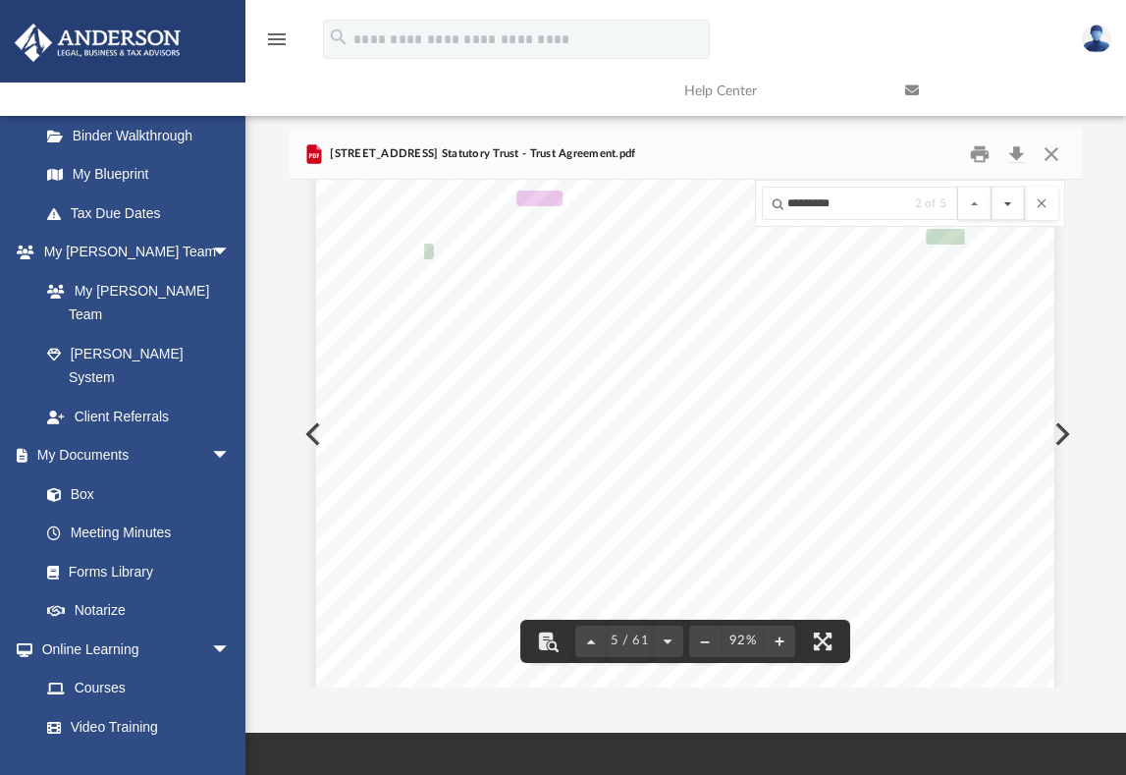
click at [1006, 190] on button "File preview" at bounding box center [1007, 203] width 33 height 33
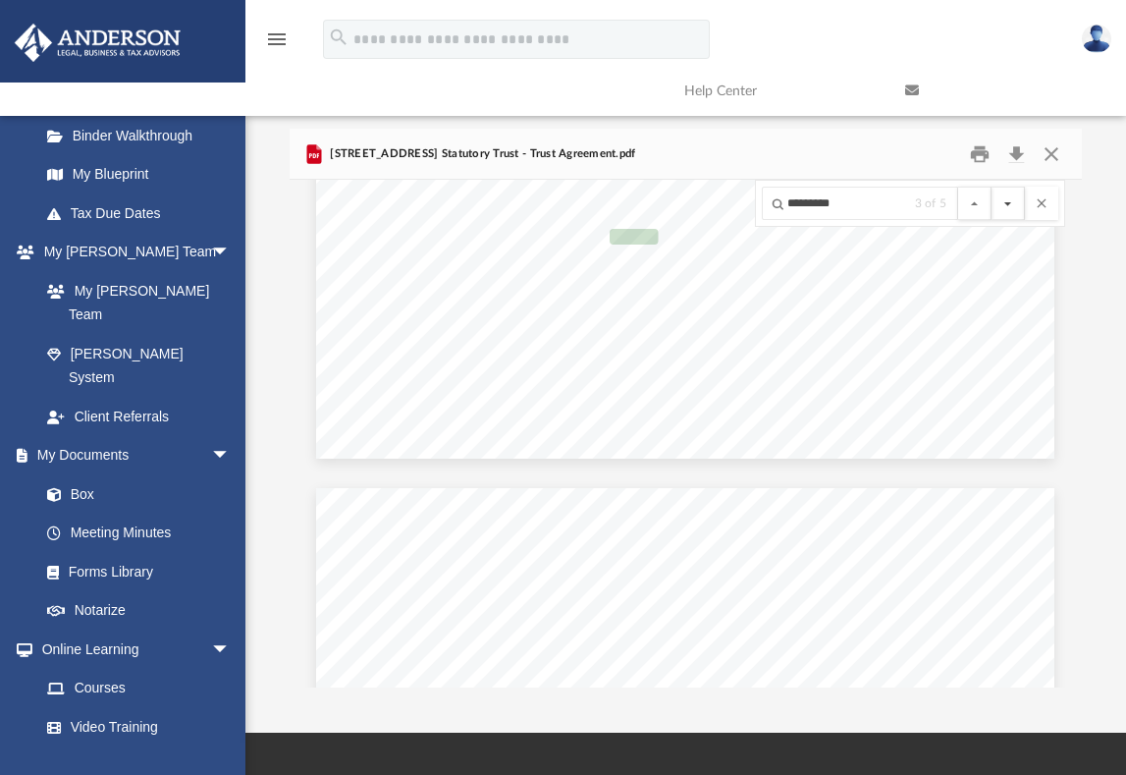
click at [1006, 190] on button "File preview" at bounding box center [1007, 203] width 33 height 33
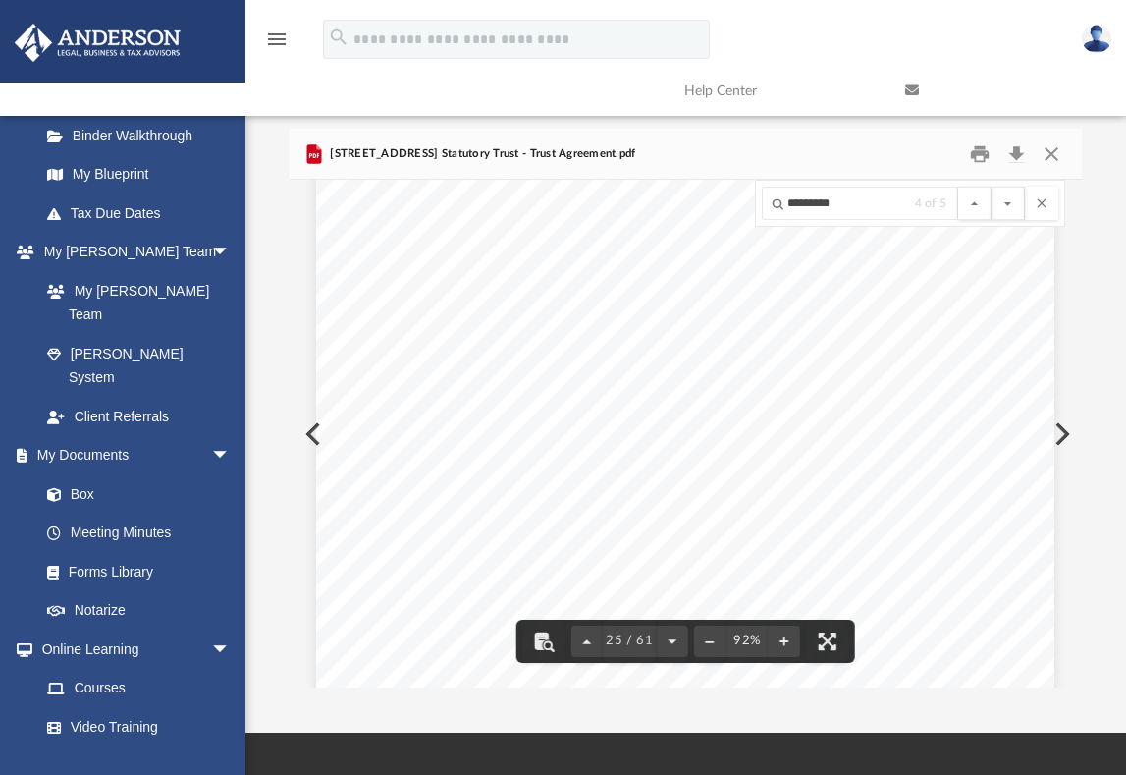
scroll to position [23614, 0]
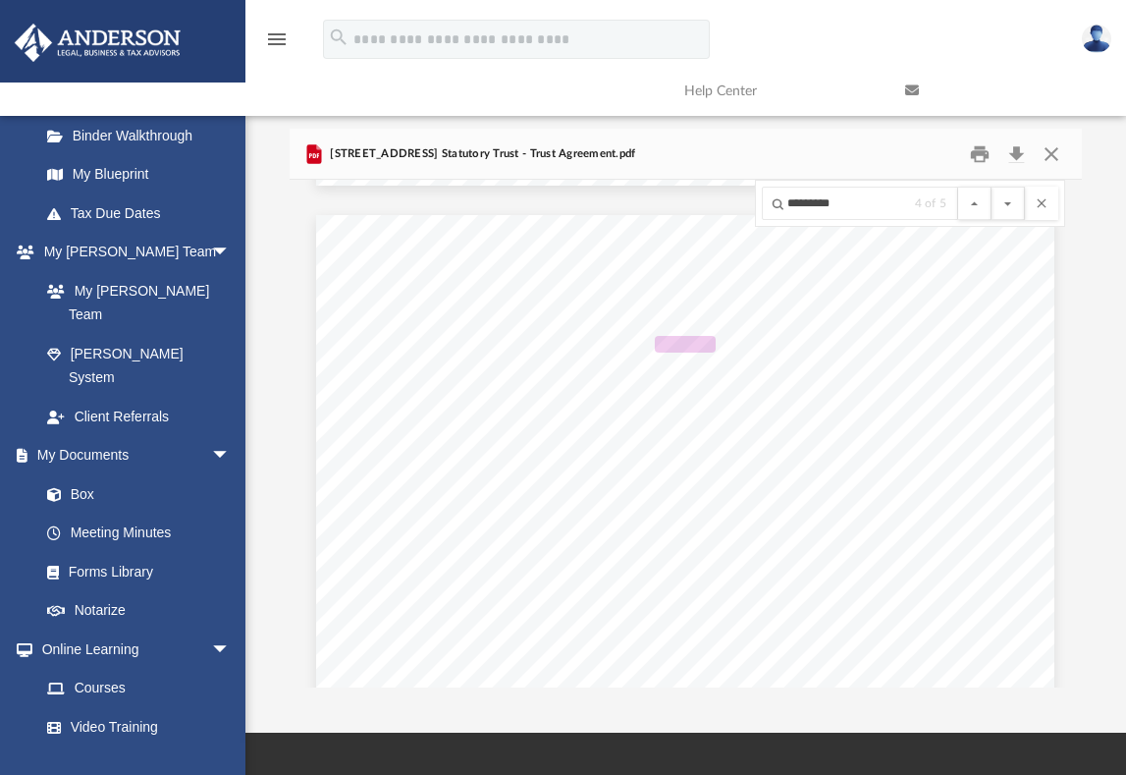
click at [332, 145] on span "[STREET_ADDRESS] Statutory Trust - Trust Agreement.pdf" at bounding box center [481, 154] width 310 height 18
drag, startPoint x: 348, startPoint y: 139, endPoint x: 428, endPoint y: 141, distance: 79.5
click at [428, 145] on span "[STREET_ADDRESS] Statutory Trust - Trust Agreement.pdf" at bounding box center [481, 154] width 310 height 18
drag, startPoint x: 330, startPoint y: 140, endPoint x: 609, endPoint y: 140, distance: 278.8
click at [609, 145] on span "[STREET_ADDRESS] Statutory Trust - Trust Agreement.pdf" at bounding box center [481, 154] width 310 height 18
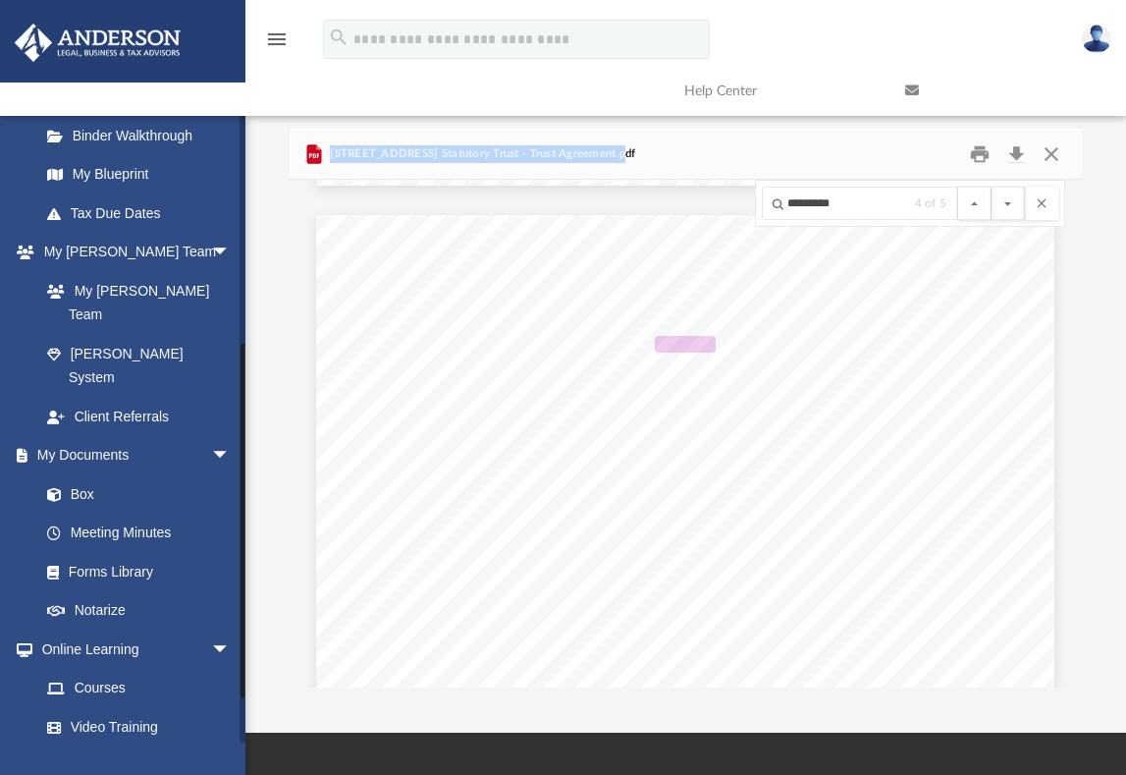
copy span "[STREET_ADDRESS] Statutory Trust - Trust Agreement"
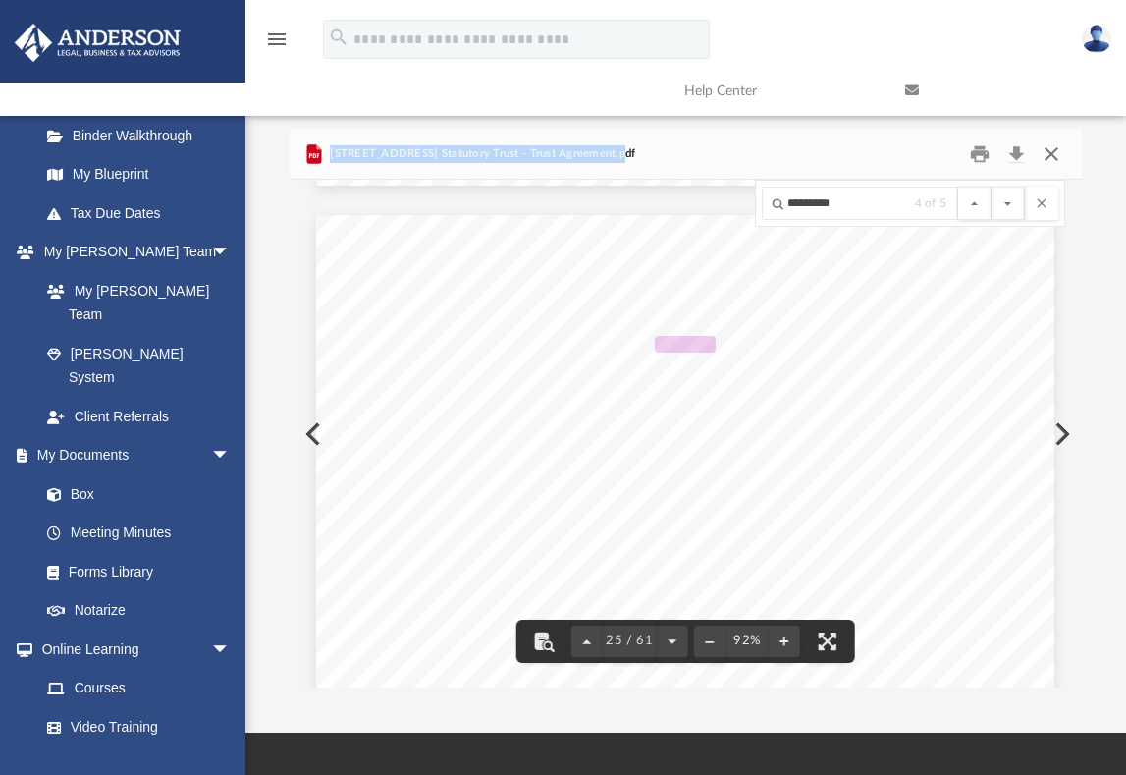
click at [1051, 140] on button "Close" at bounding box center [1051, 153] width 35 height 30
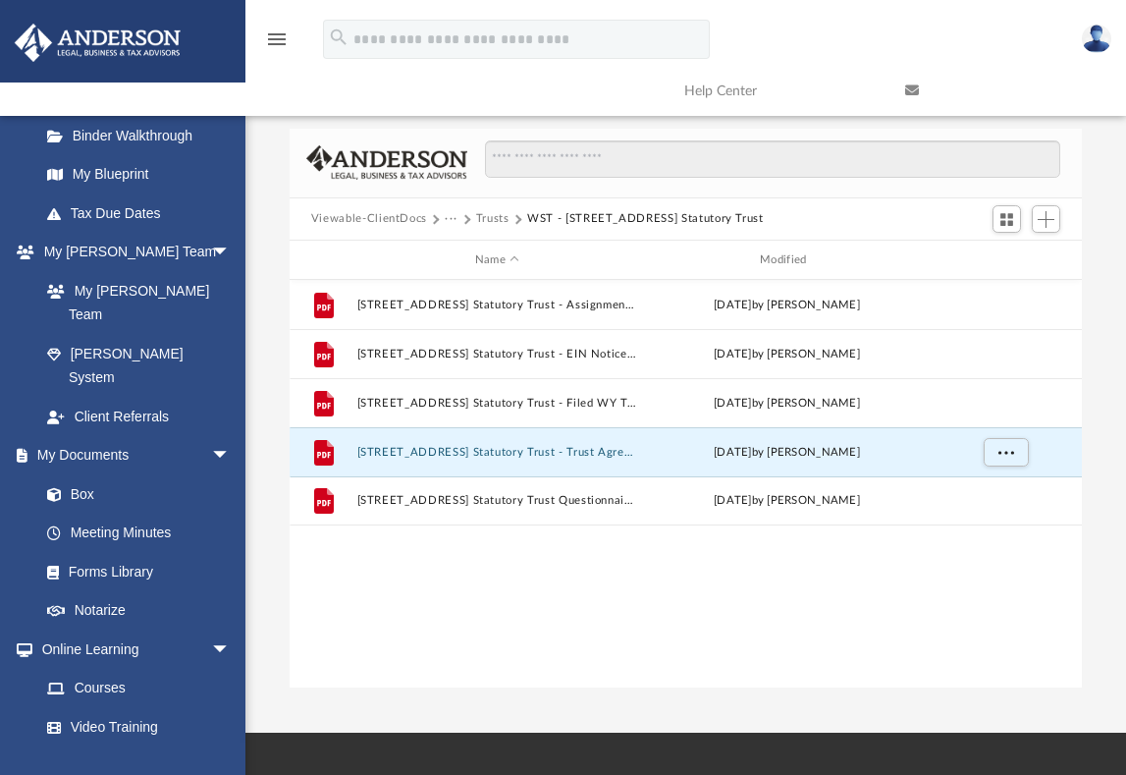
click at [492, 210] on button "Trusts" at bounding box center [492, 219] width 33 height 18
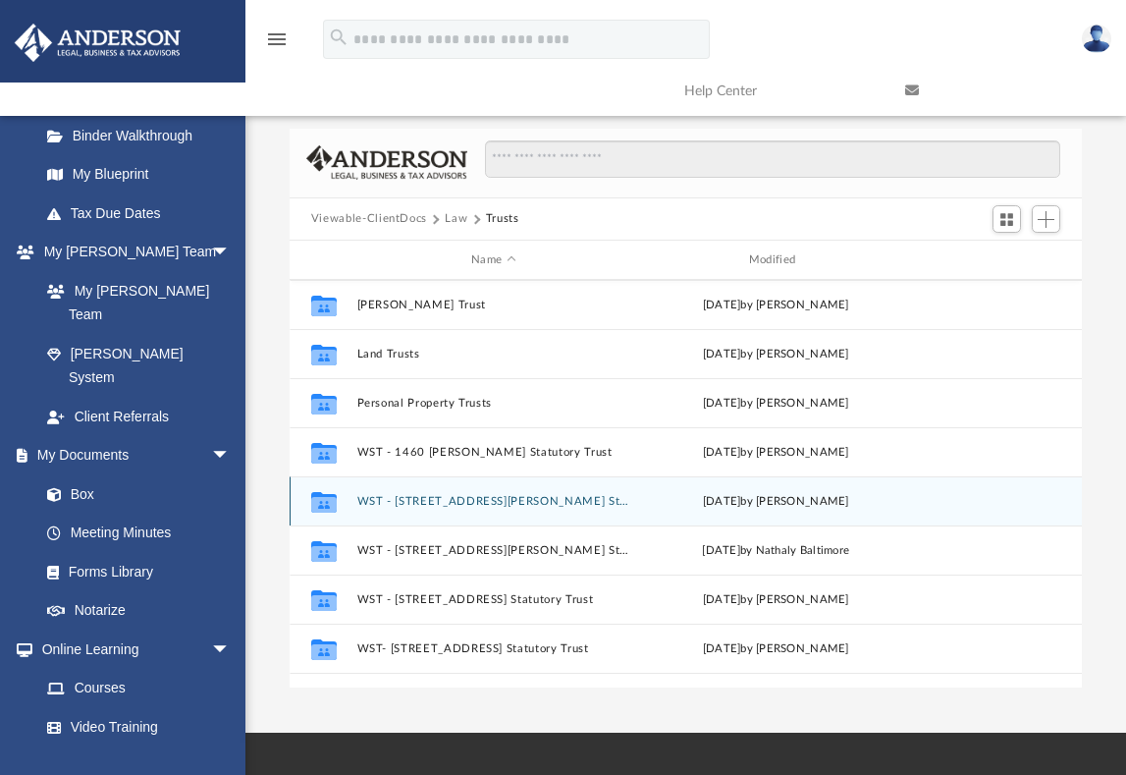
scroll to position [196, 0]
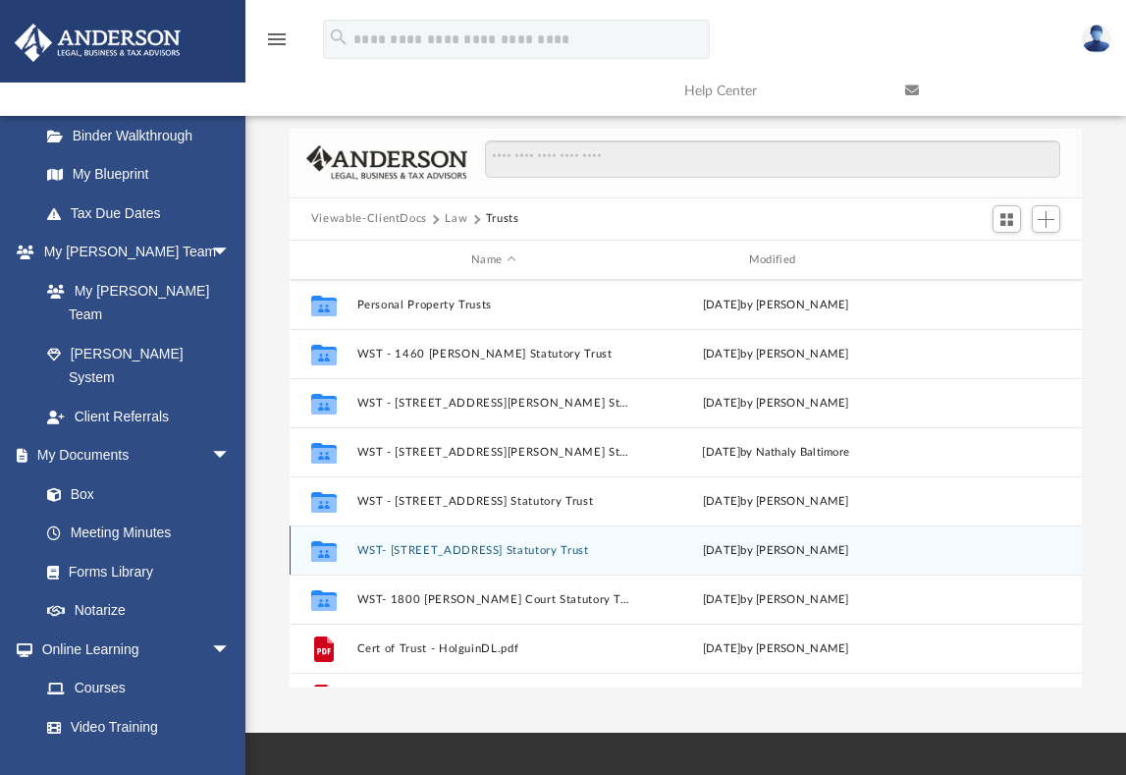
click at [483, 544] on button "WST- [STREET_ADDRESS] Statutory Trust" at bounding box center [493, 550] width 274 height 13
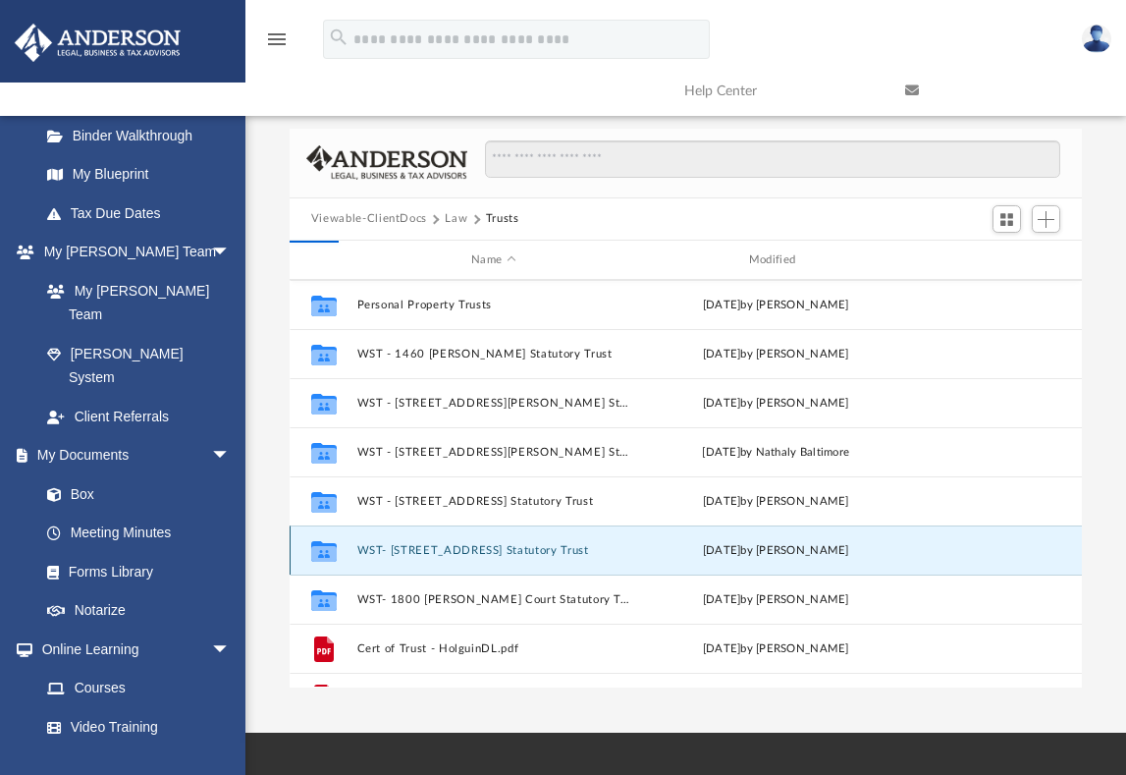
scroll to position [0, 0]
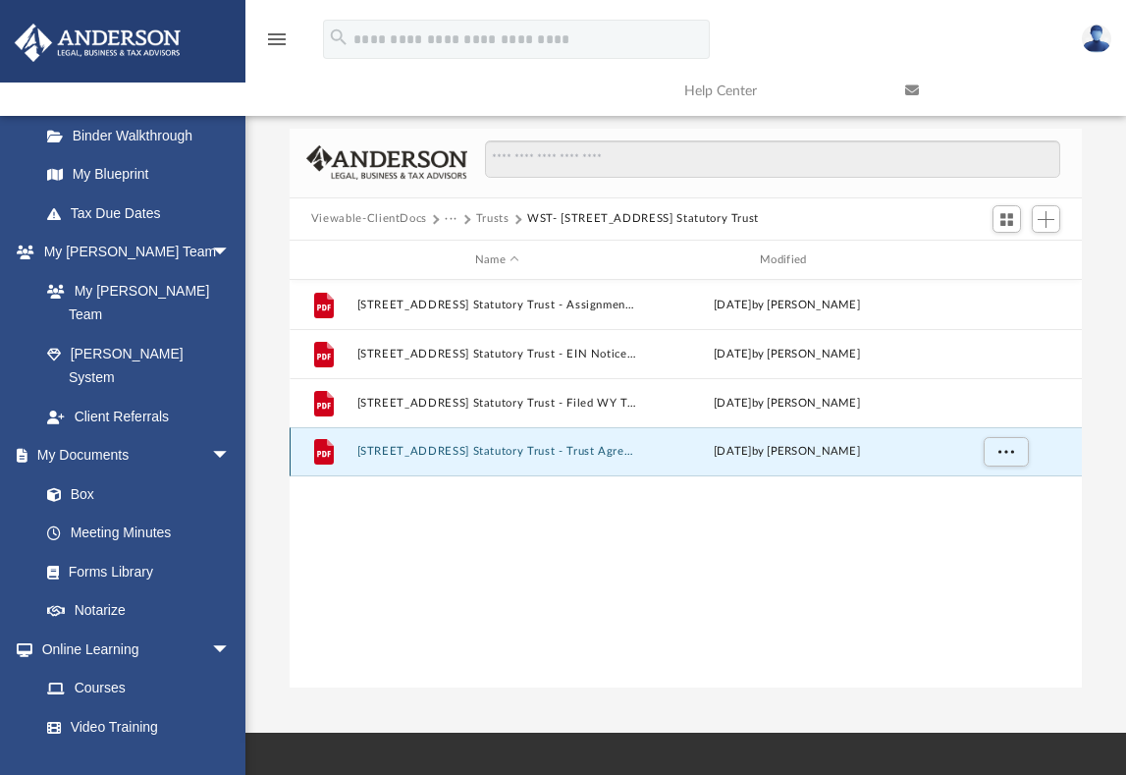
click at [578, 446] on button "[STREET_ADDRESS] Statutory Trust - Trust Agreement.pdf" at bounding box center [496, 452] width 281 height 13
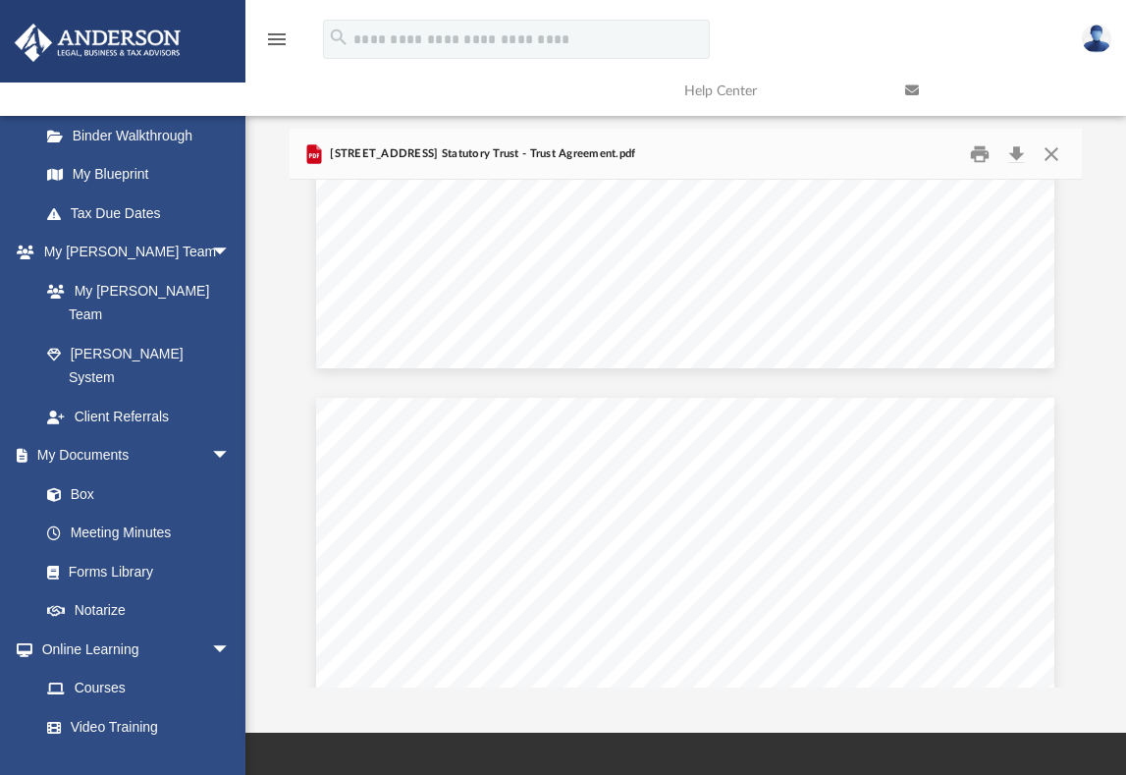
scroll to position [2258, 0]
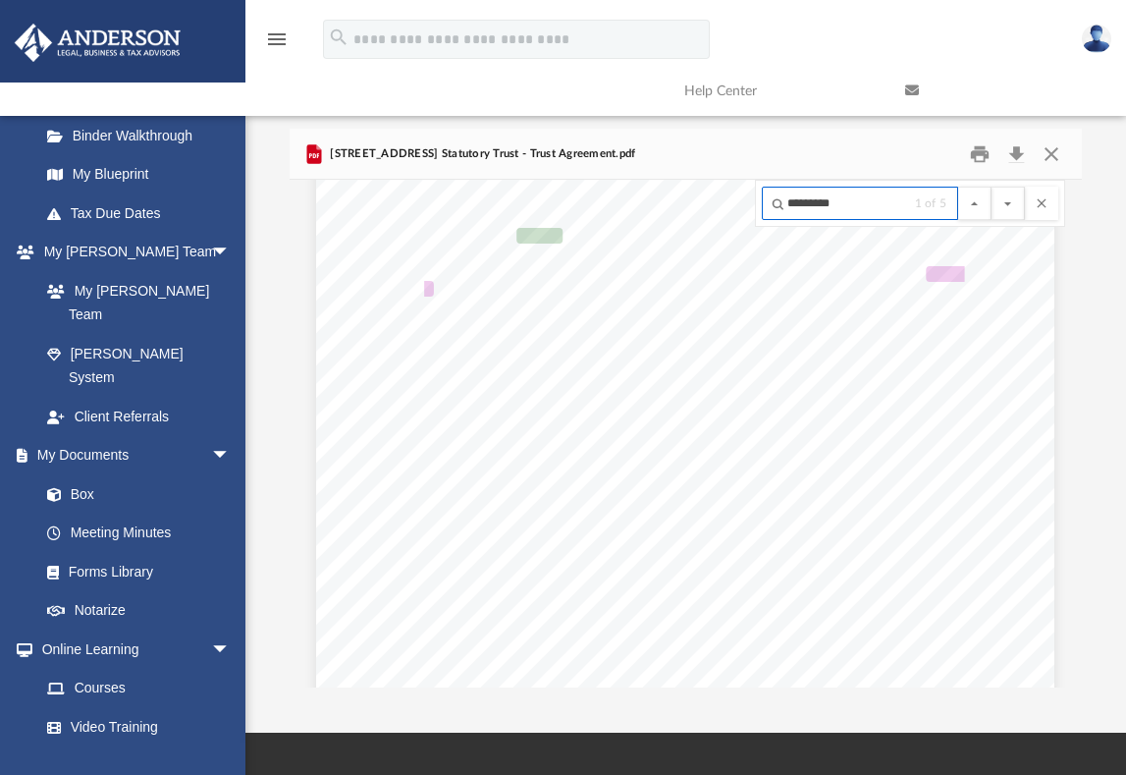
type input "*********"
click at [991, 187] on button "File preview" at bounding box center [1007, 203] width 33 height 33
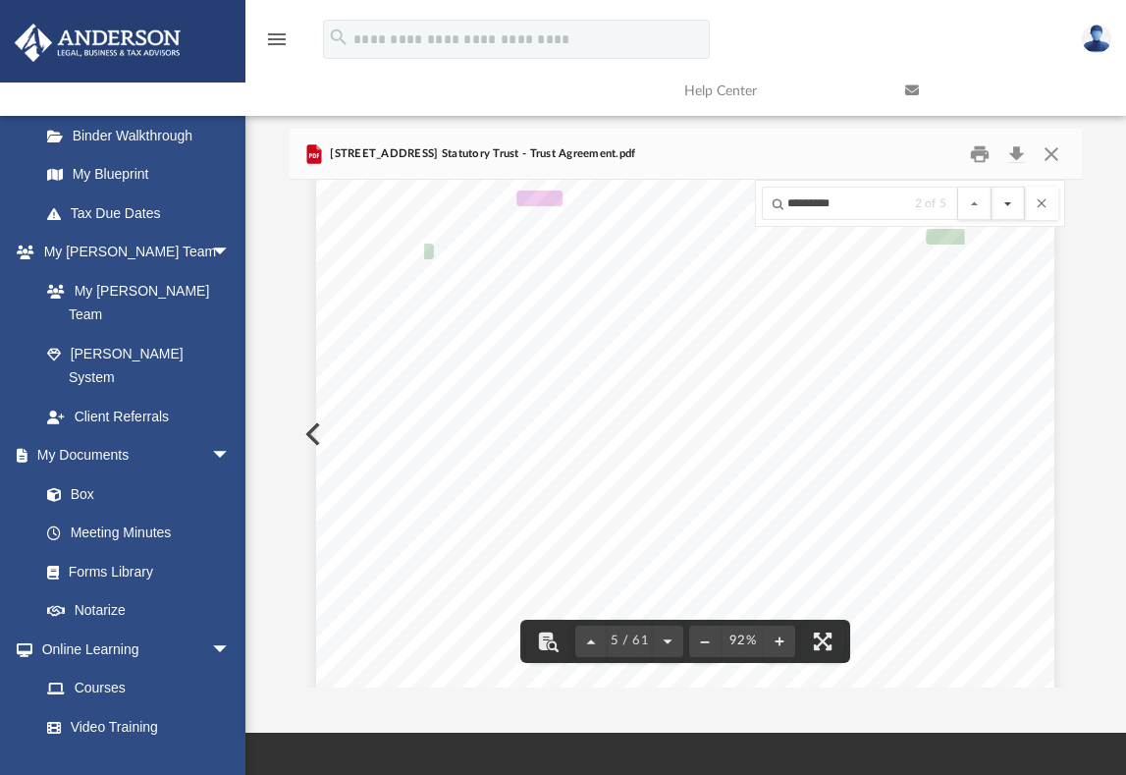
click at [1006, 196] on button "File preview" at bounding box center [1007, 203] width 33 height 33
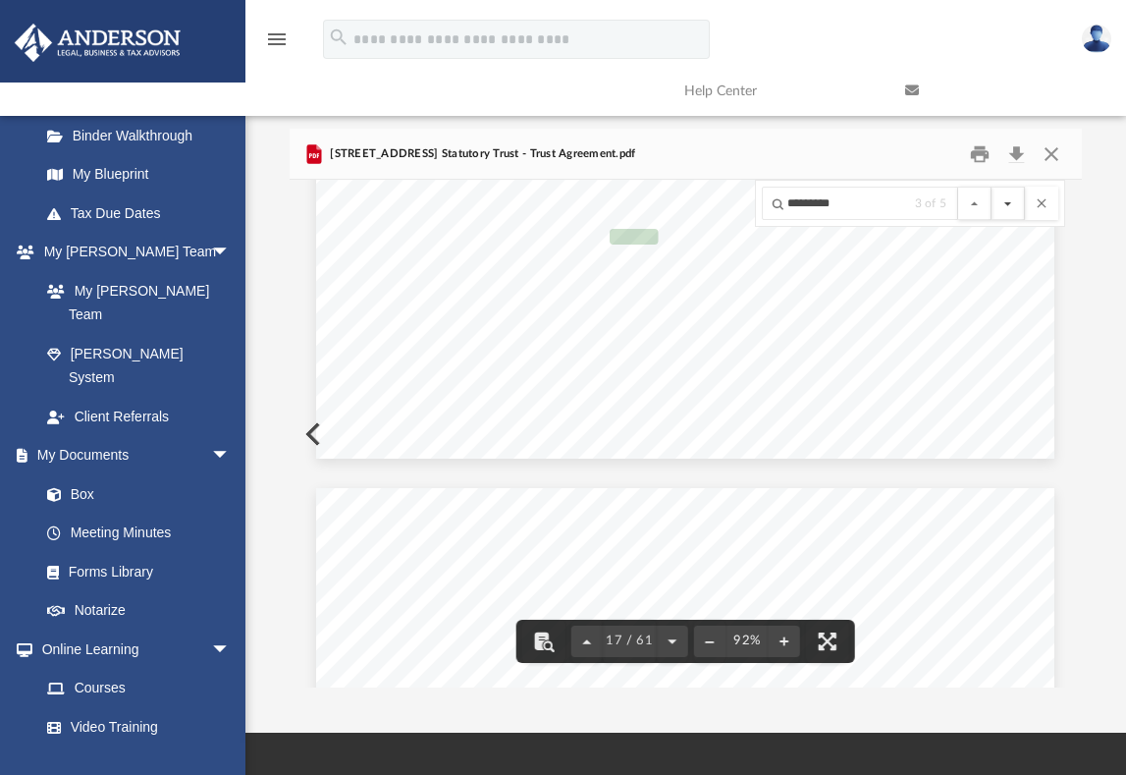
click at [1006, 191] on button "File preview" at bounding box center [1007, 203] width 33 height 33
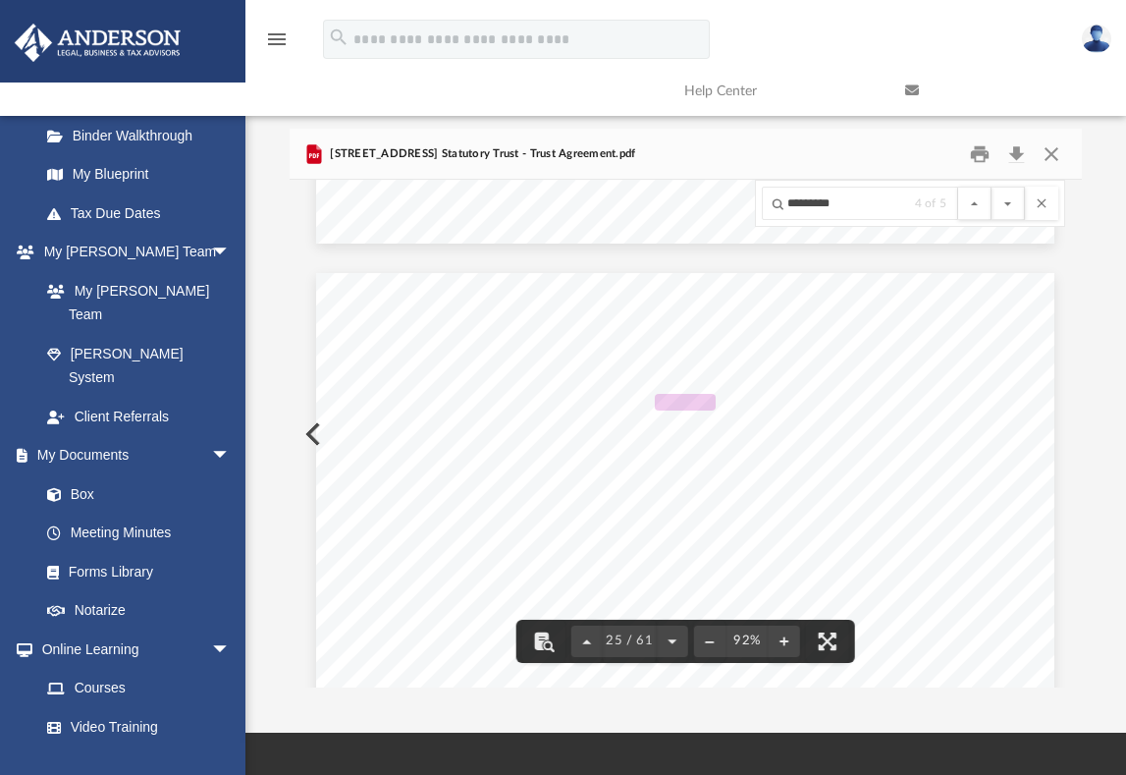
scroll to position [23516, 0]
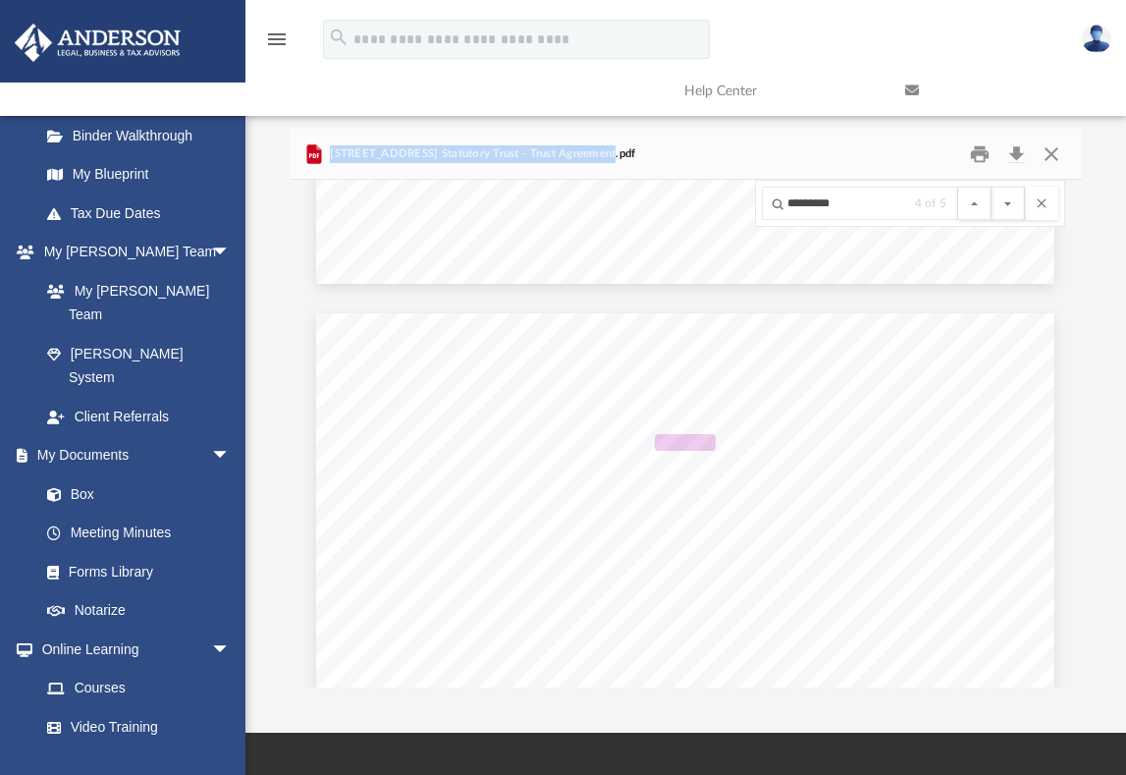
drag, startPoint x: 330, startPoint y: 139, endPoint x: 595, endPoint y: 135, distance: 265.1
click at [595, 145] on span "[STREET_ADDRESS] Statutory Trust - Trust Agreement.pdf" at bounding box center [481, 154] width 310 height 18
copy span "[STREET_ADDRESS] Statutory Trust - Trust Agreement"
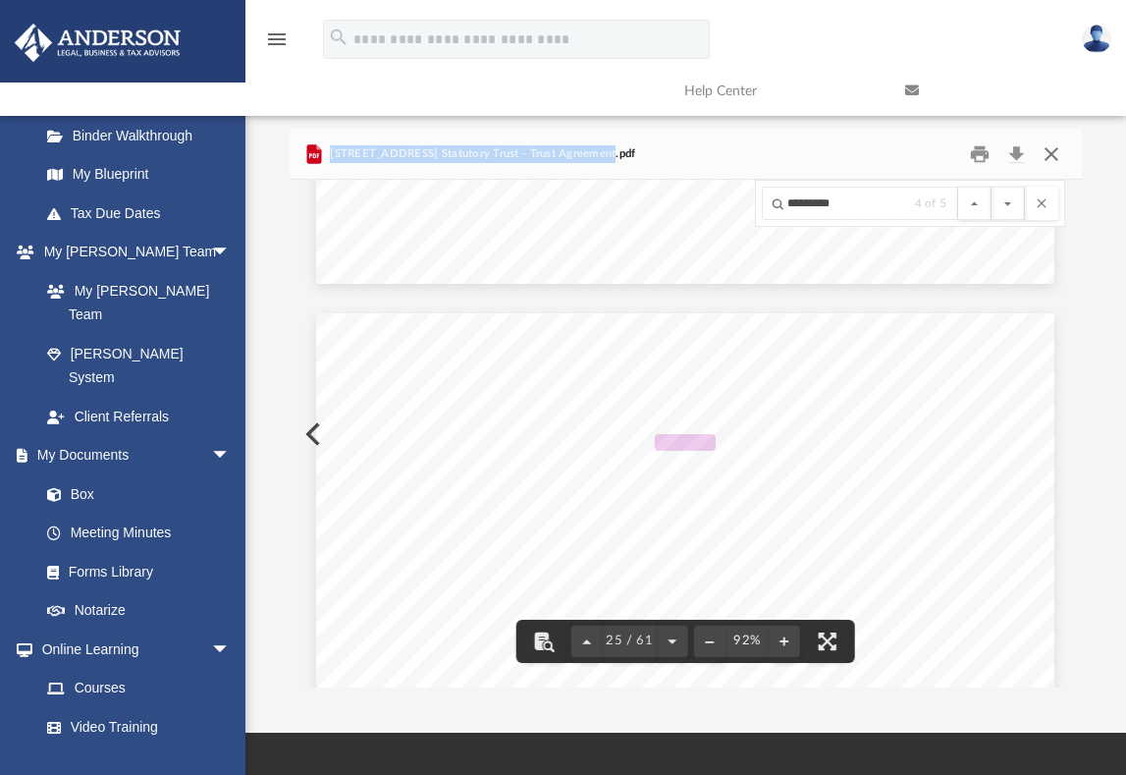
click at [1051, 140] on button "Close" at bounding box center [1051, 153] width 35 height 30
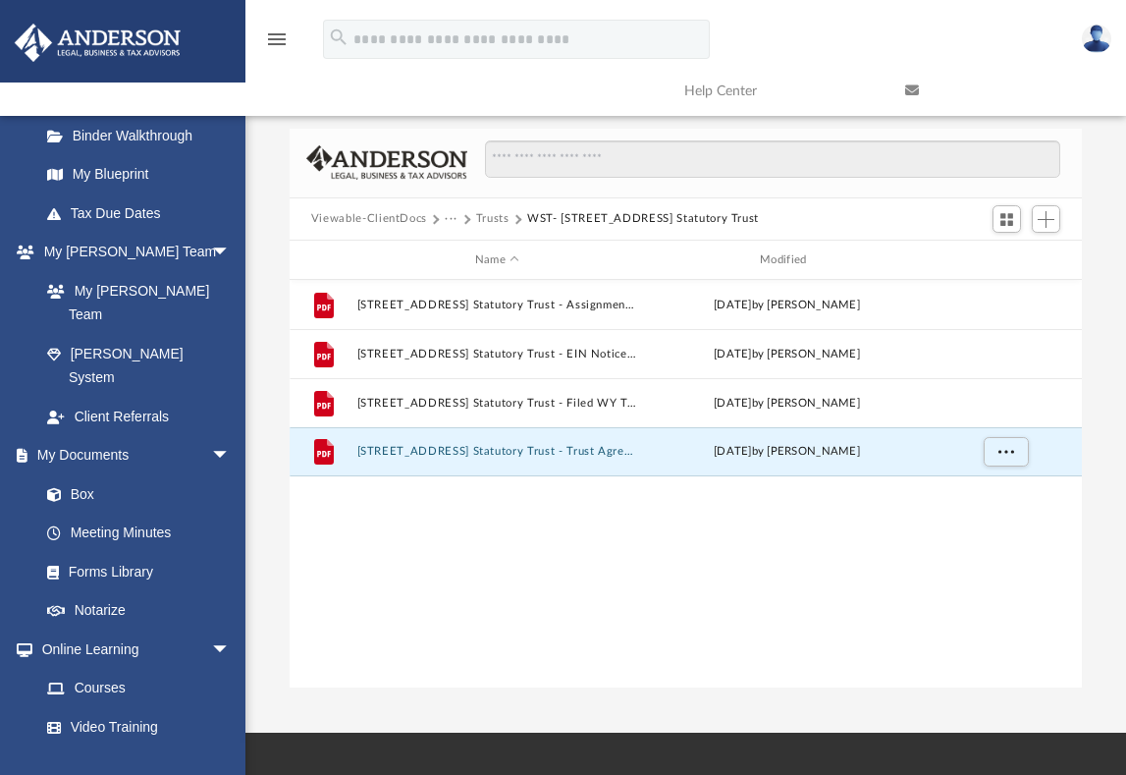
click at [492, 210] on button "Trusts" at bounding box center [492, 219] width 33 height 18
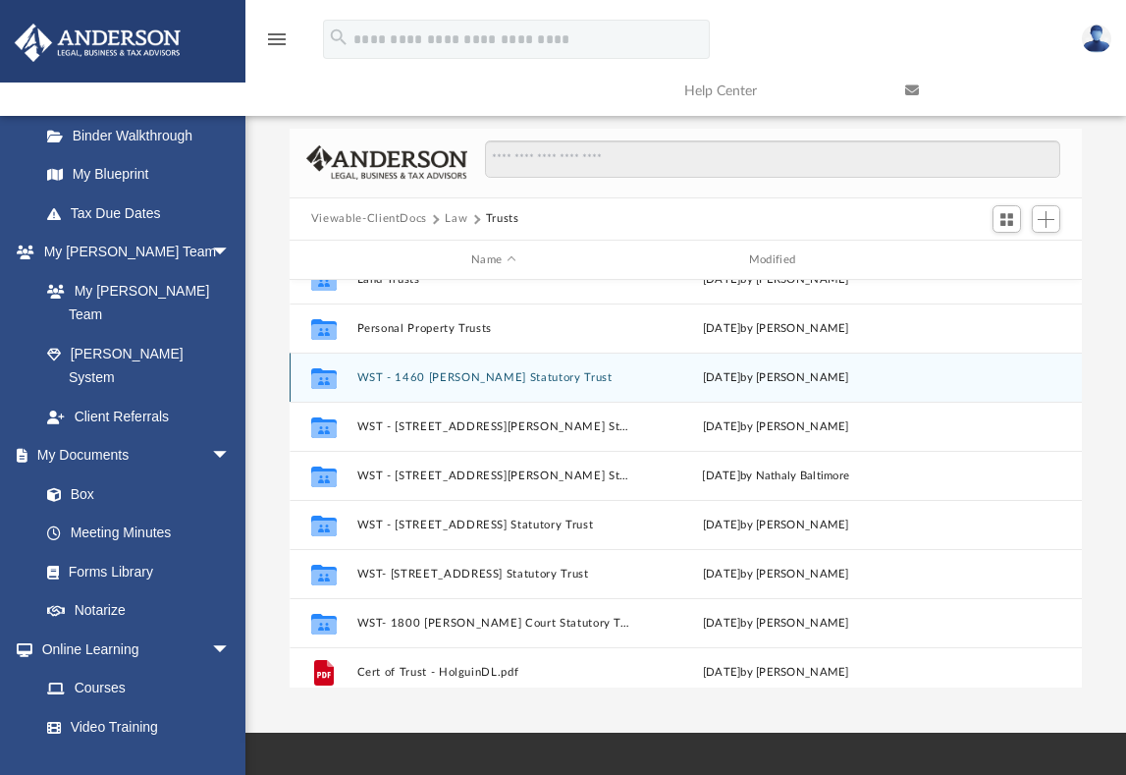
scroll to position [196, 0]
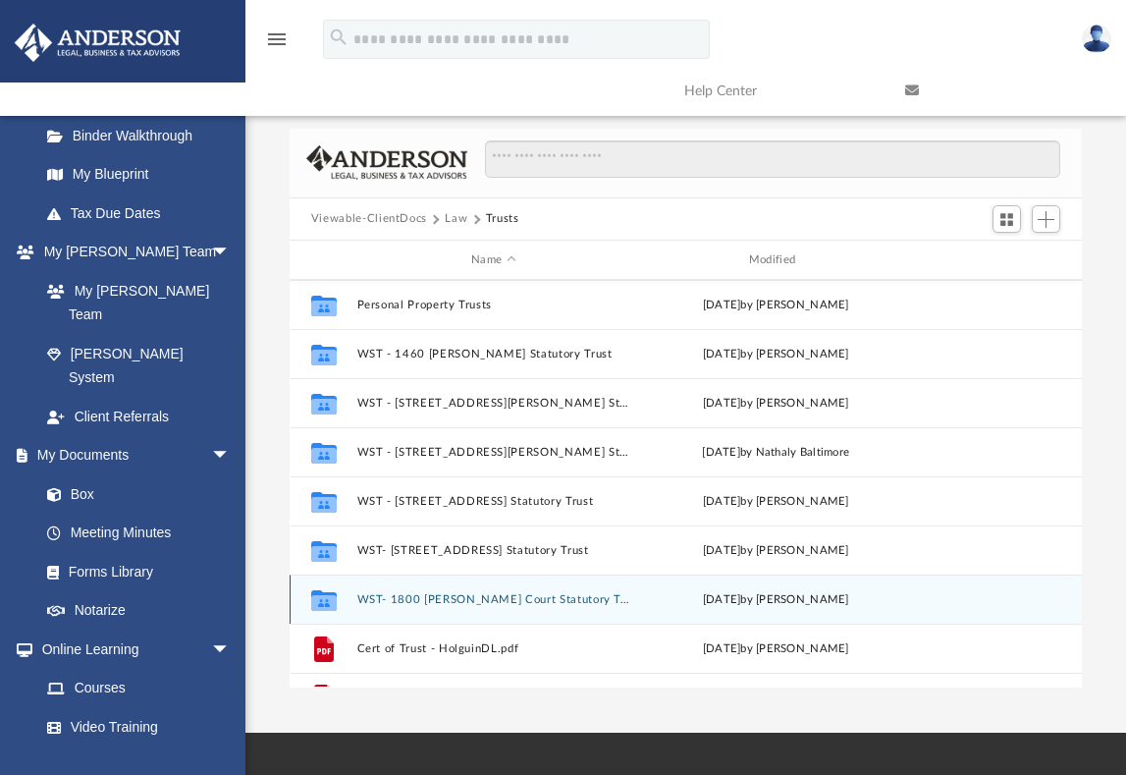
click at [481, 593] on button "WST- 1800 [PERSON_NAME] Court Statutory Trust" at bounding box center [493, 599] width 274 height 13
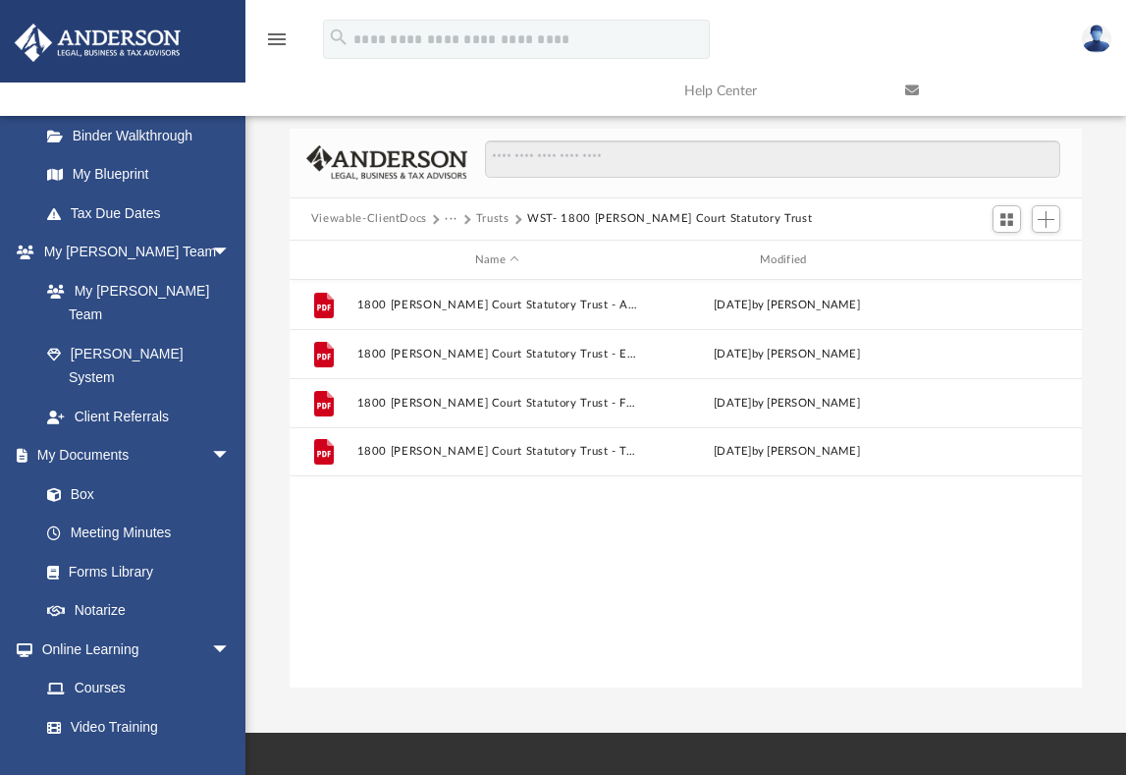
scroll to position [0, 0]
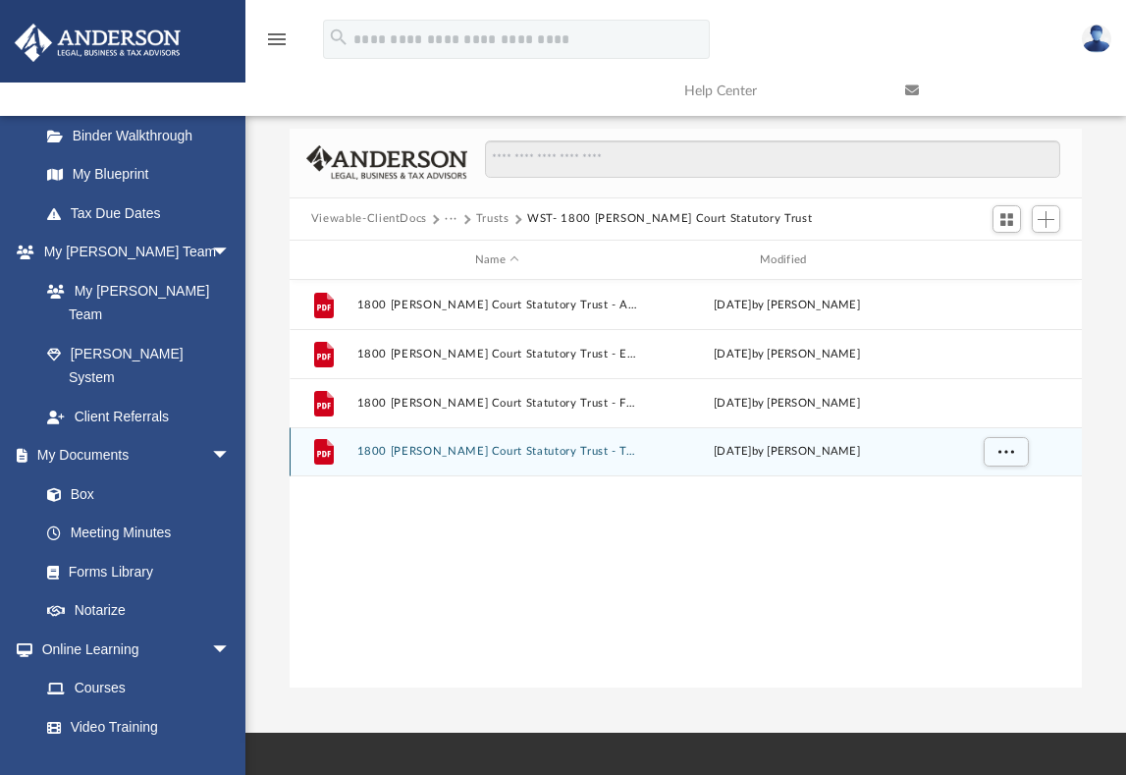
click at [536, 446] on button "1800 [PERSON_NAME] Court Statutory Trust - Trust Agreement.pdf" at bounding box center [496, 452] width 281 height 13
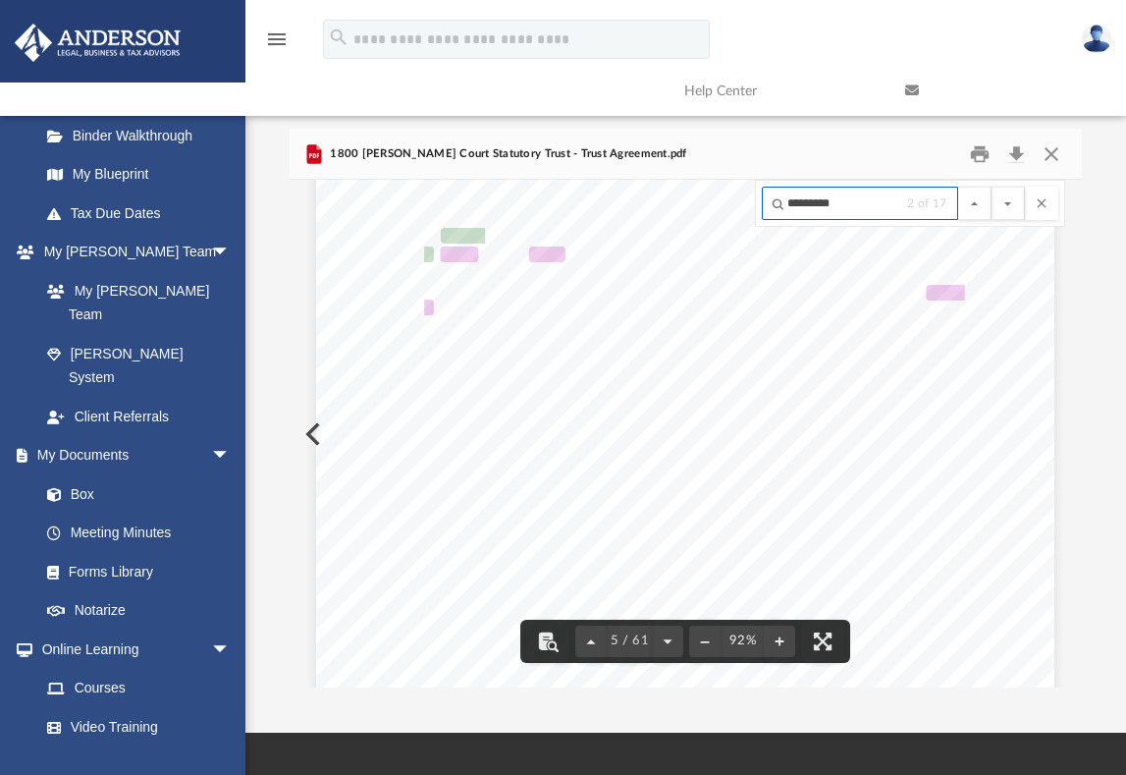
scroll to position [4157, 0]
type input "*********"
click at [1007, 189] on button "File preview" at bounding box center [1007, 203] width 33 height 33
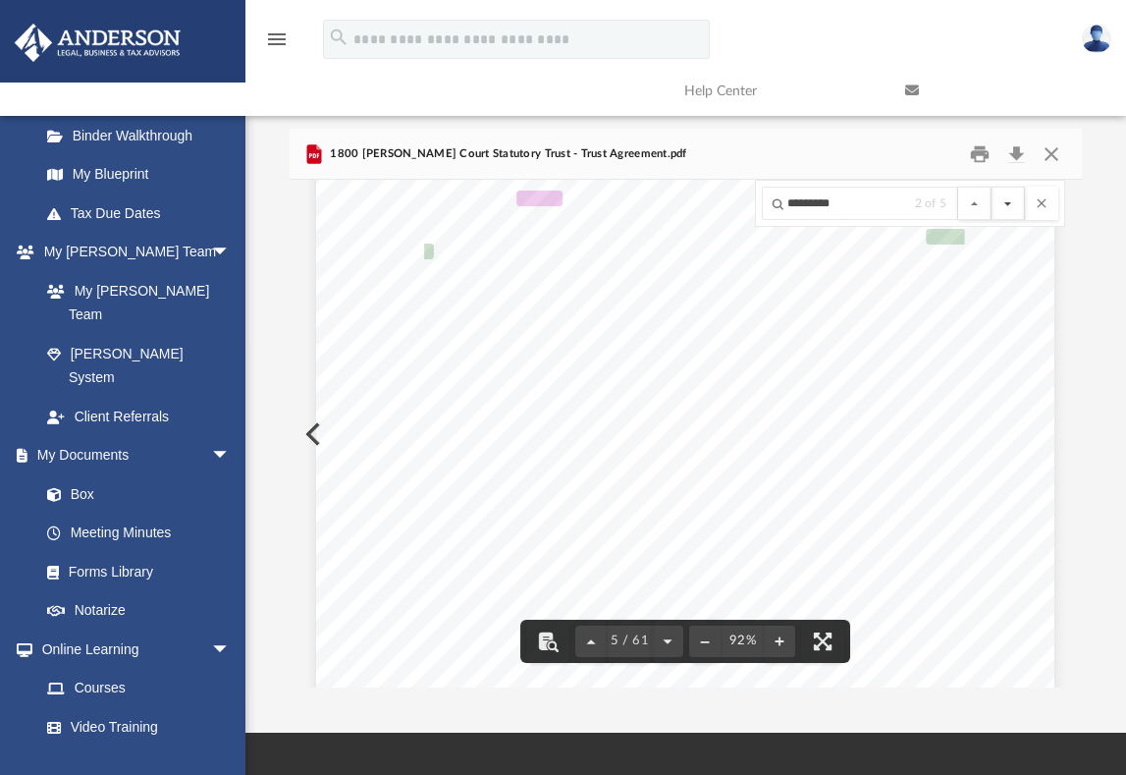
scroll to position [16447, 0]
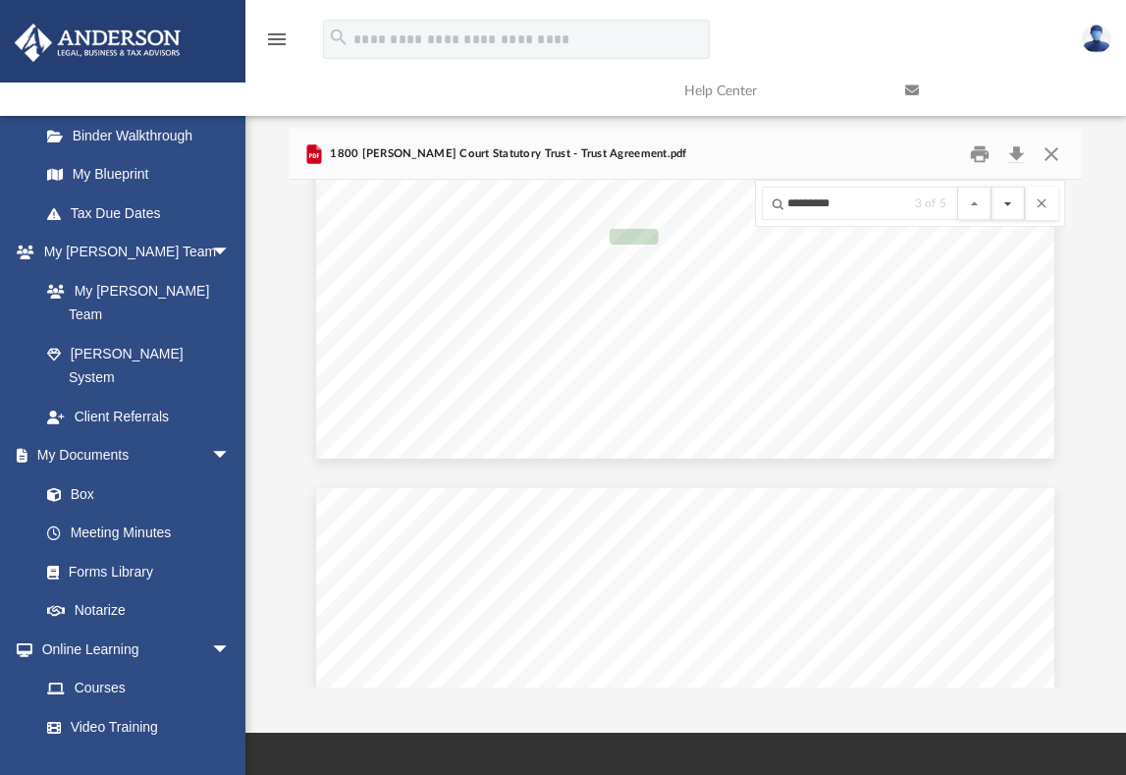
click at [1007, 189] on button "File preview" at bounding box center [1007, 203] width 33 height 33
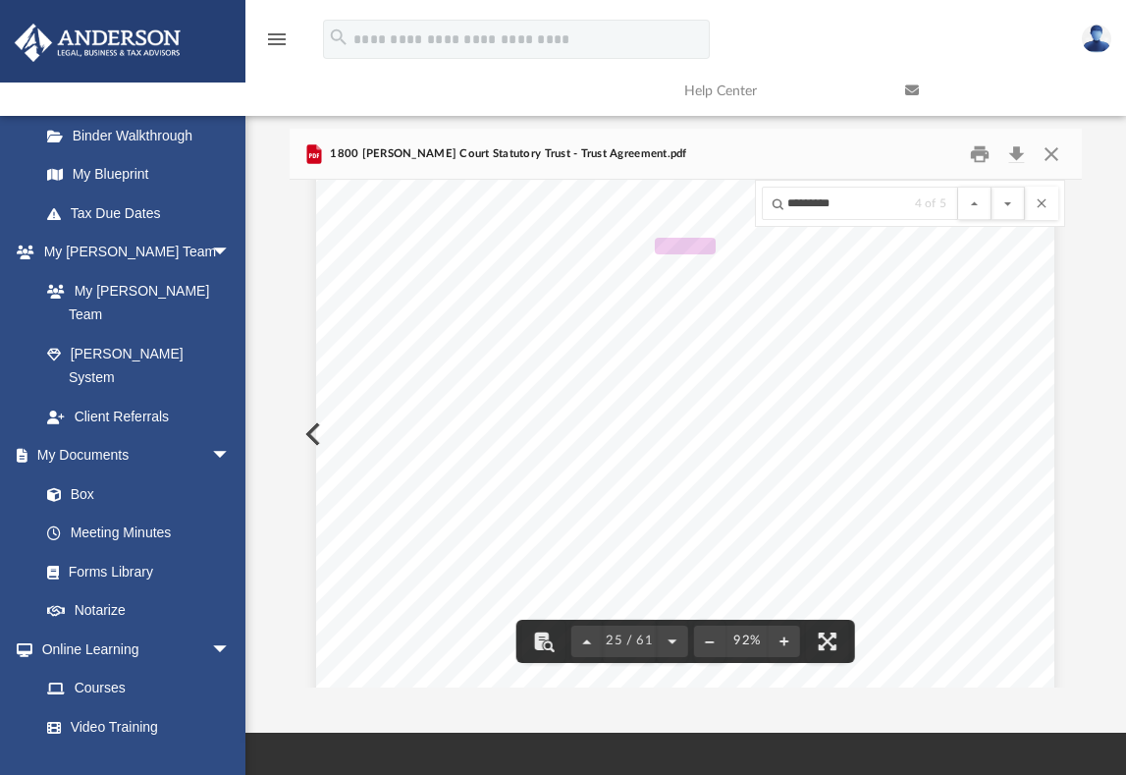
scroll to position [23614, 0]
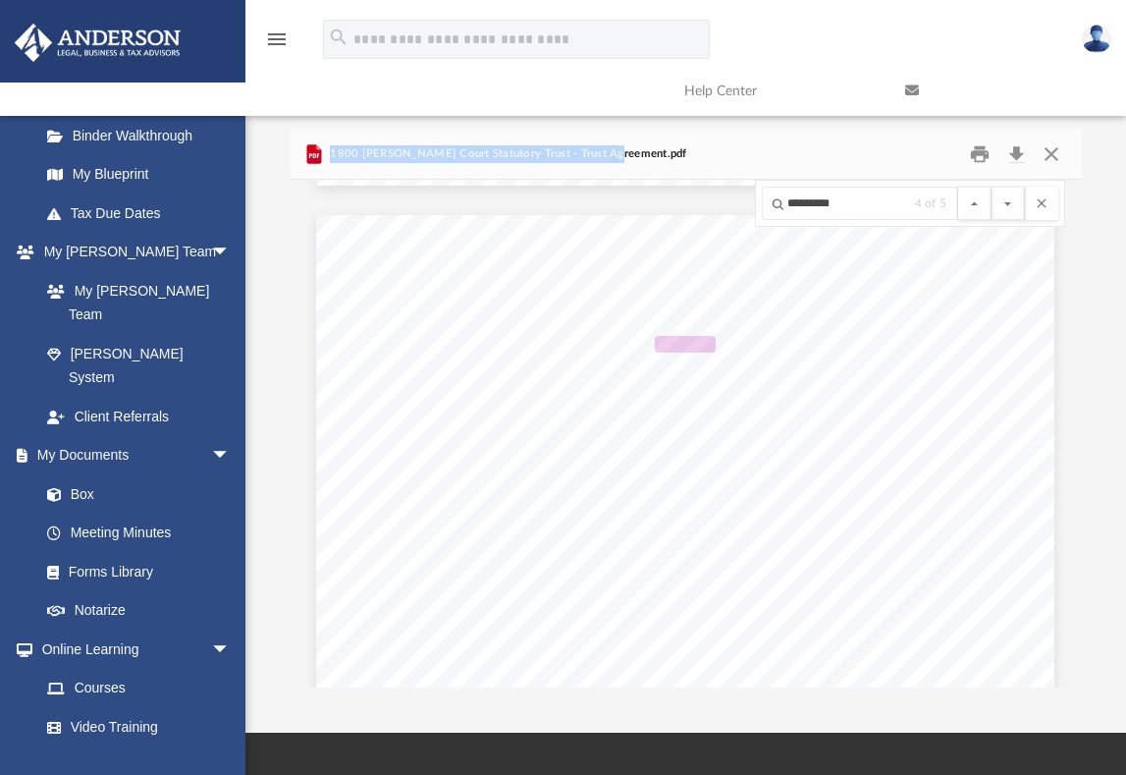
drag, startPoint x: 331, startPoint y: 140, endPoint x: 605, endPoint y: 138, distance: 273.9
click at [605, 145] on span "1800 [PERSON_NAME] Court Statutory Trust - Trust Agreement.pdf" at bounding box center [506, 154] width 361 height 18
copy span "1800 [PERSON_NAME] Court Statutory Trust - Trust Agreement"
